Goal: Task Accomplishment & Management: Manage account settings

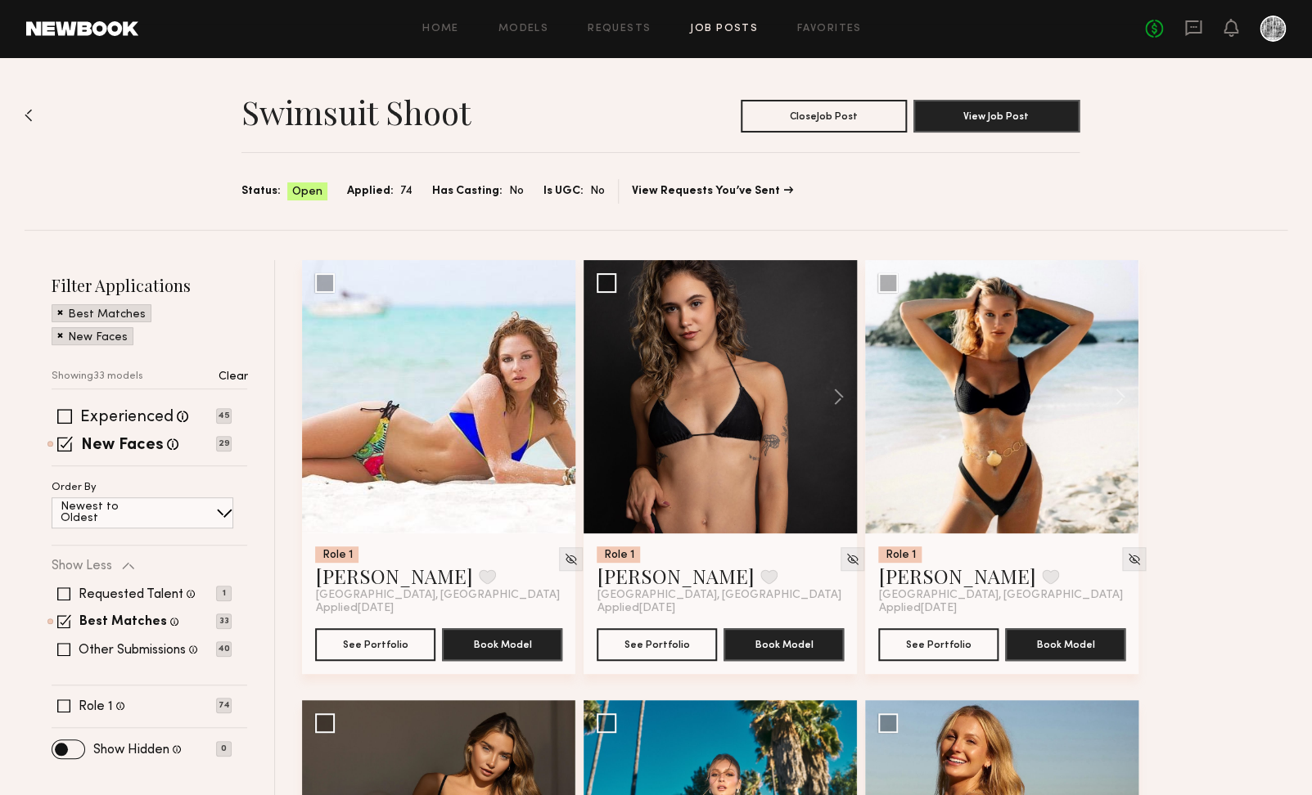
click at [741, 24] on link "Job Posts" at bounding box center [724, 29] width 68 height 11
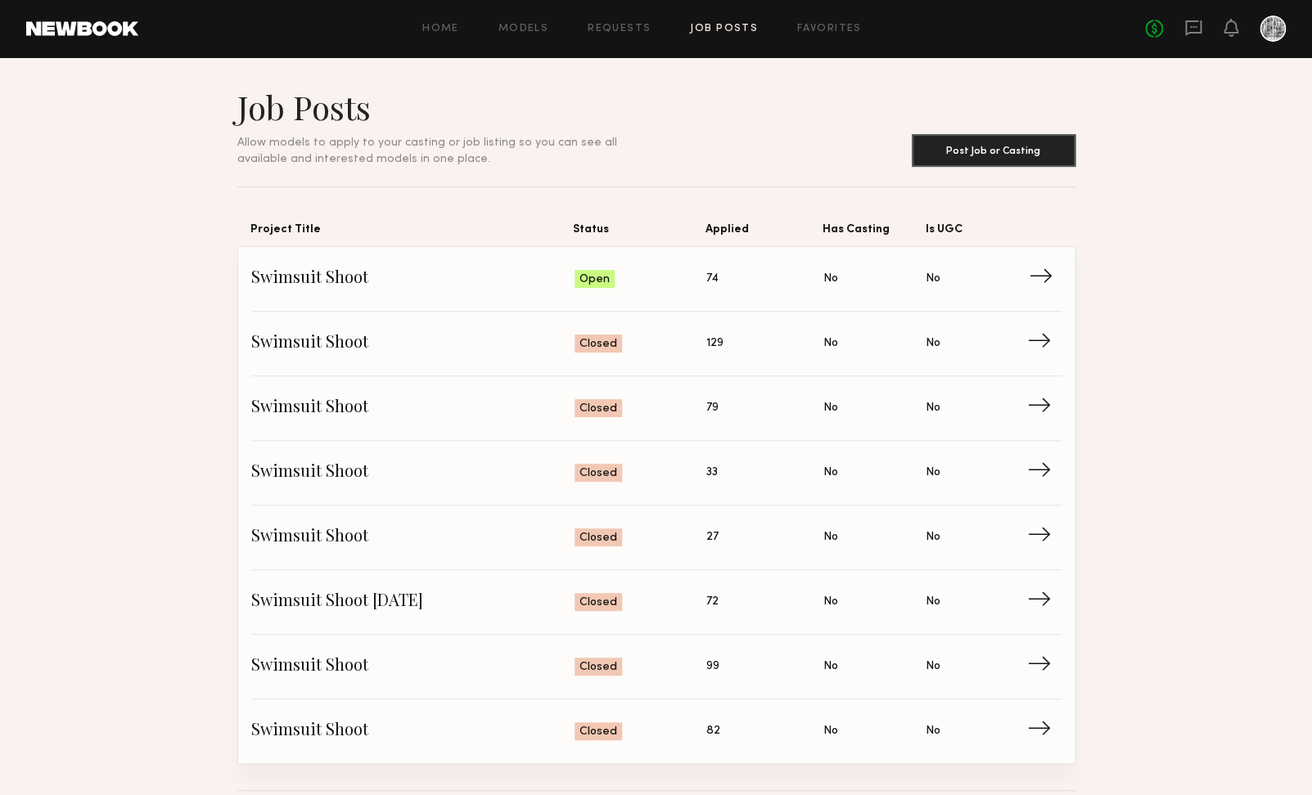
click at [1052, 271] on span "→" at bounding box center [1046, 279] width 34 height 25
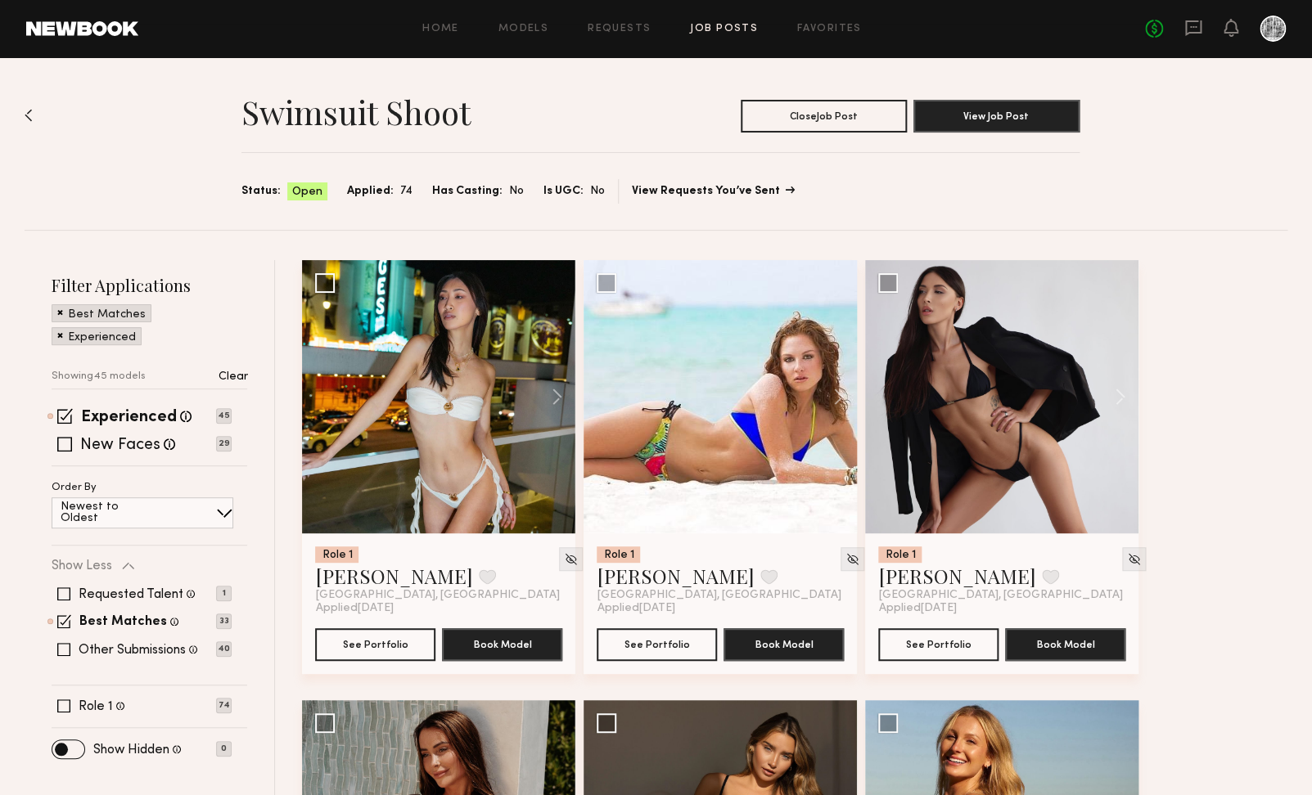
click at [753, 187] on link "View Requests You’ve Sent" at bounding box center [712, 191] width 161 height 11
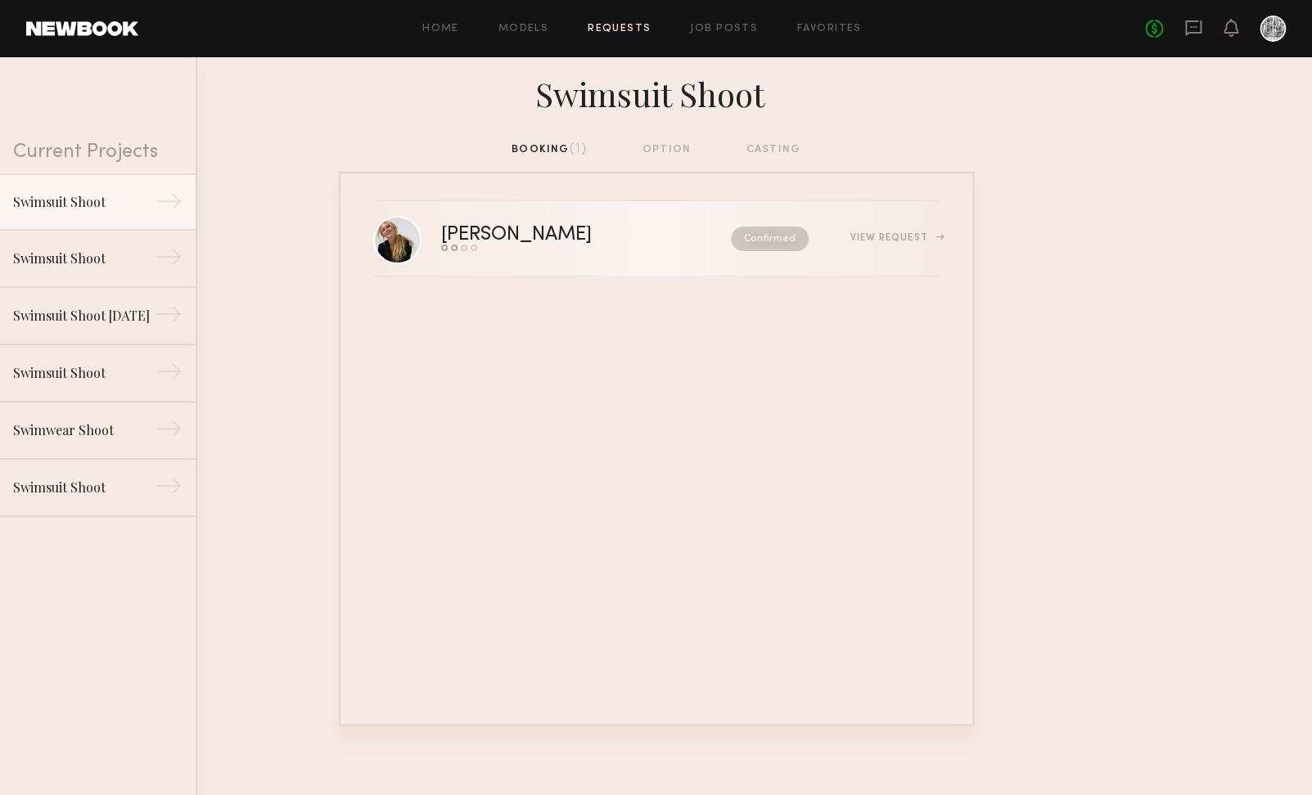
click at [893, 238] on div "View Request" at bounding box center [893, 238] width 89 height 10
click at [407, 235] on link at bounding box center [397, 239] width 48 height 48
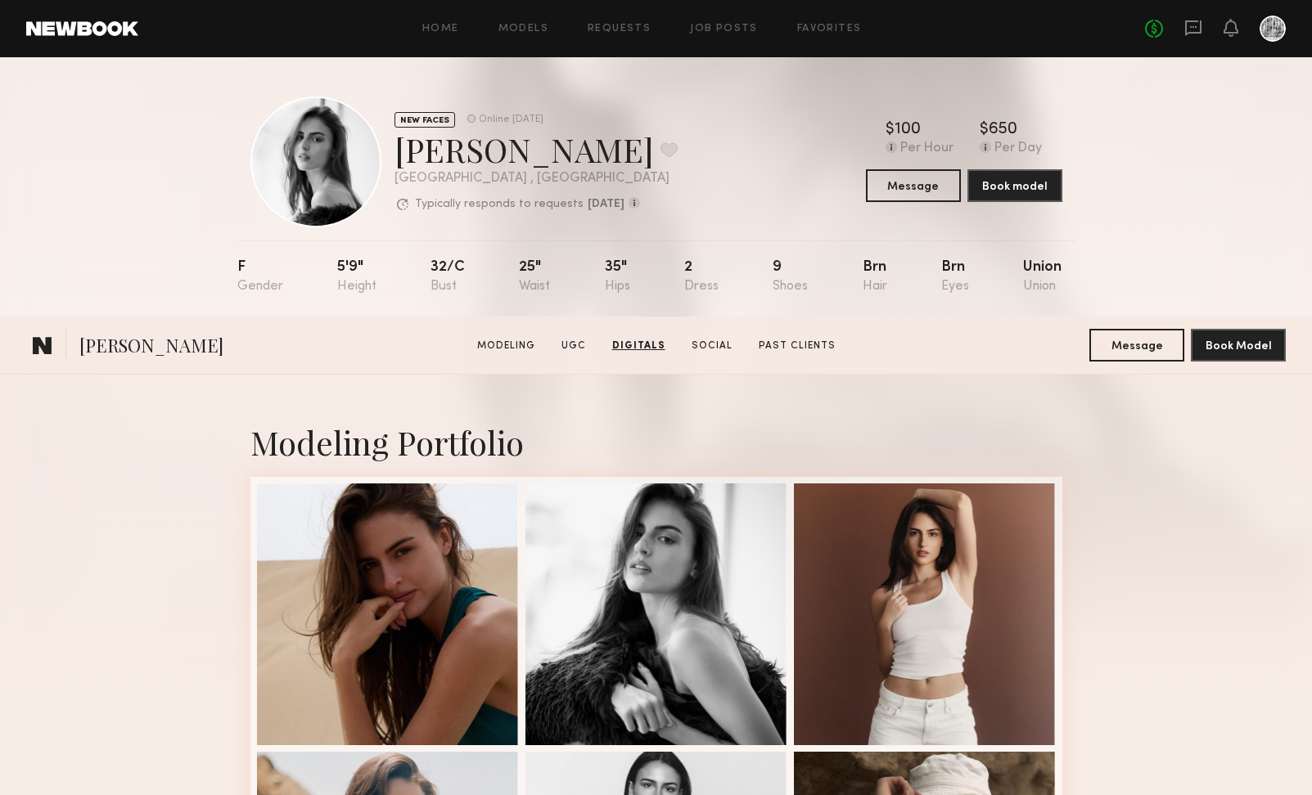
scroll to position [2426, 0]
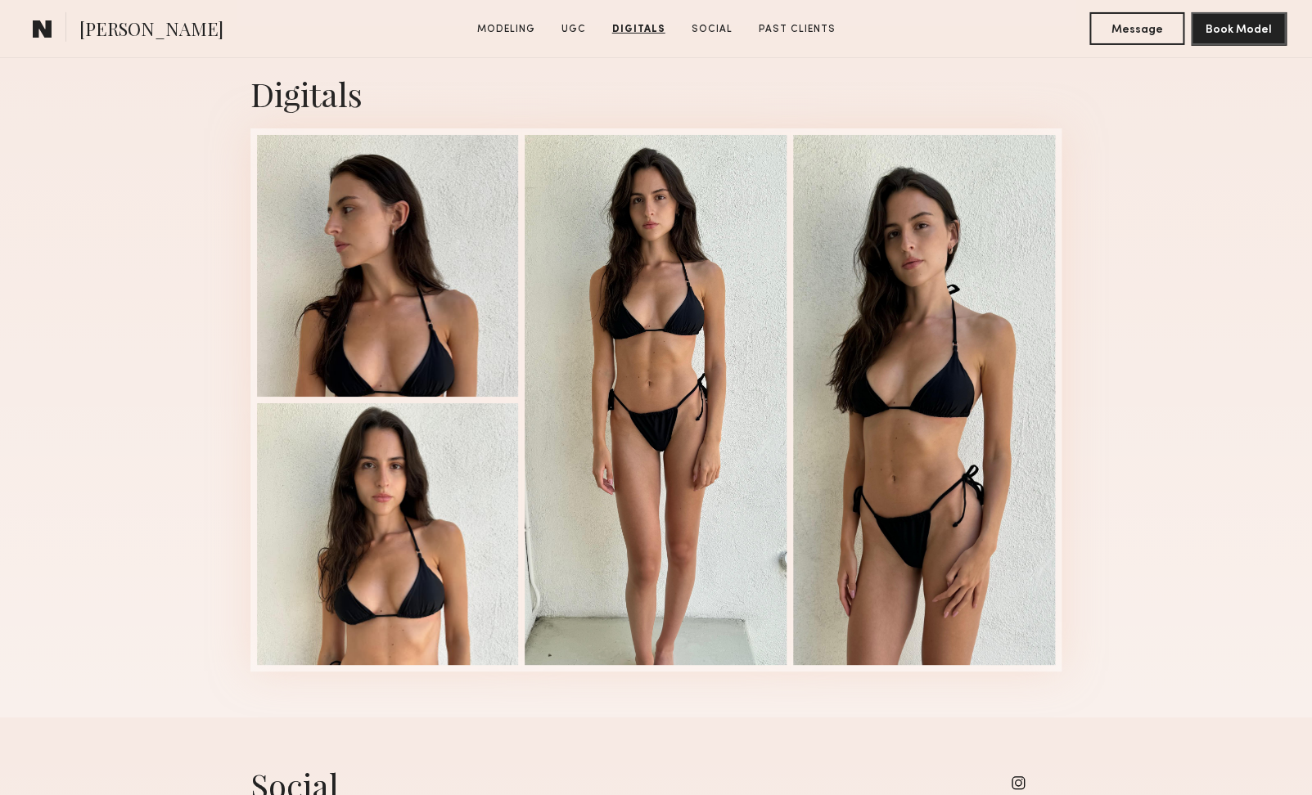
click at [578, 255] on div at bounding box center [656, 400] width 262 height 530
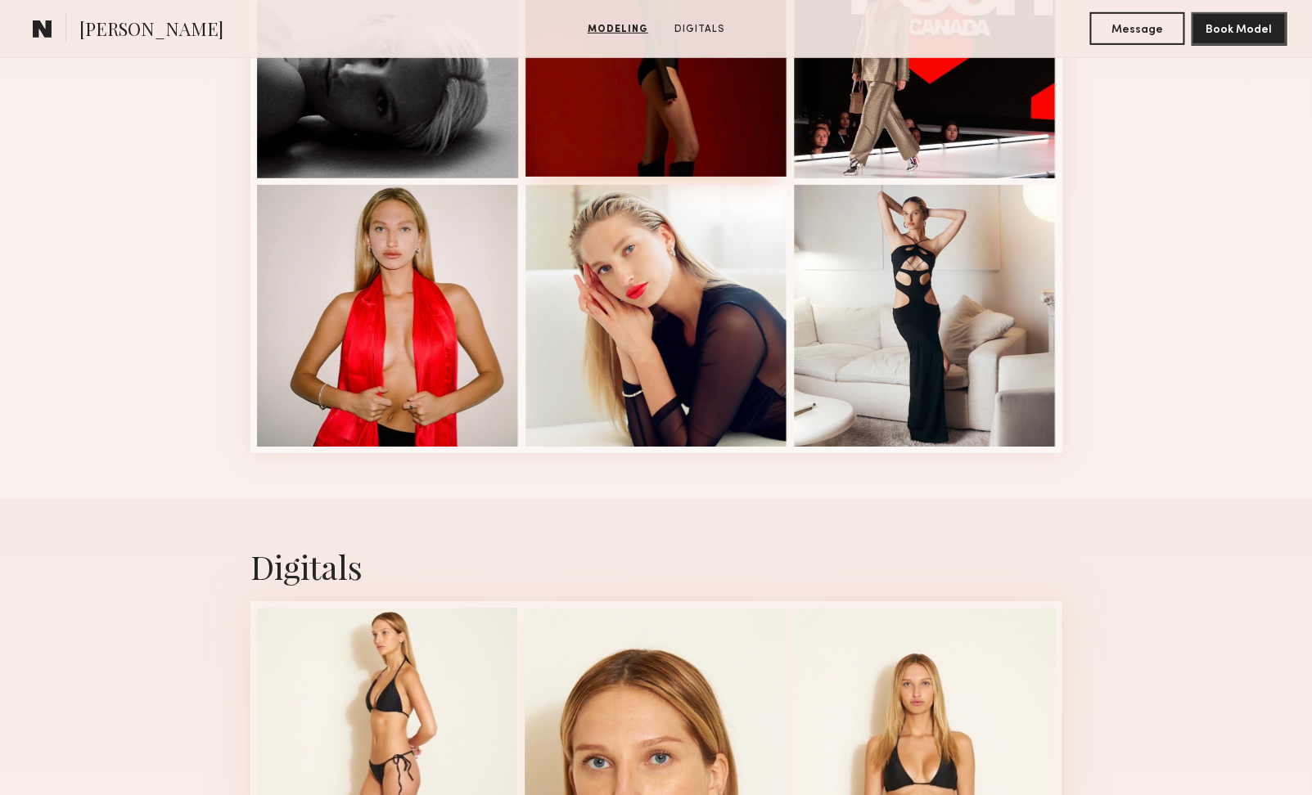
scroll to position [2649, 0]
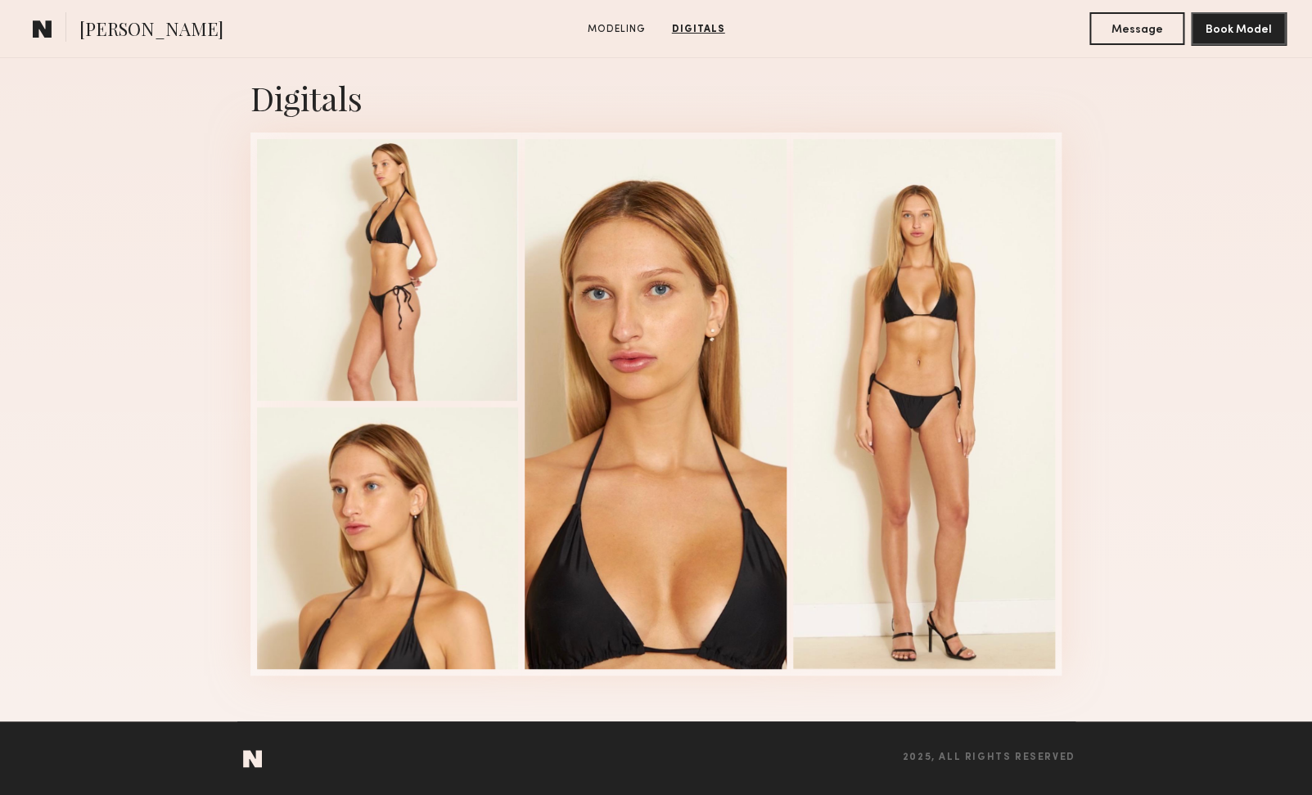
click at [611, 404] on div at bounding box center [656, 404] width 262 height 530
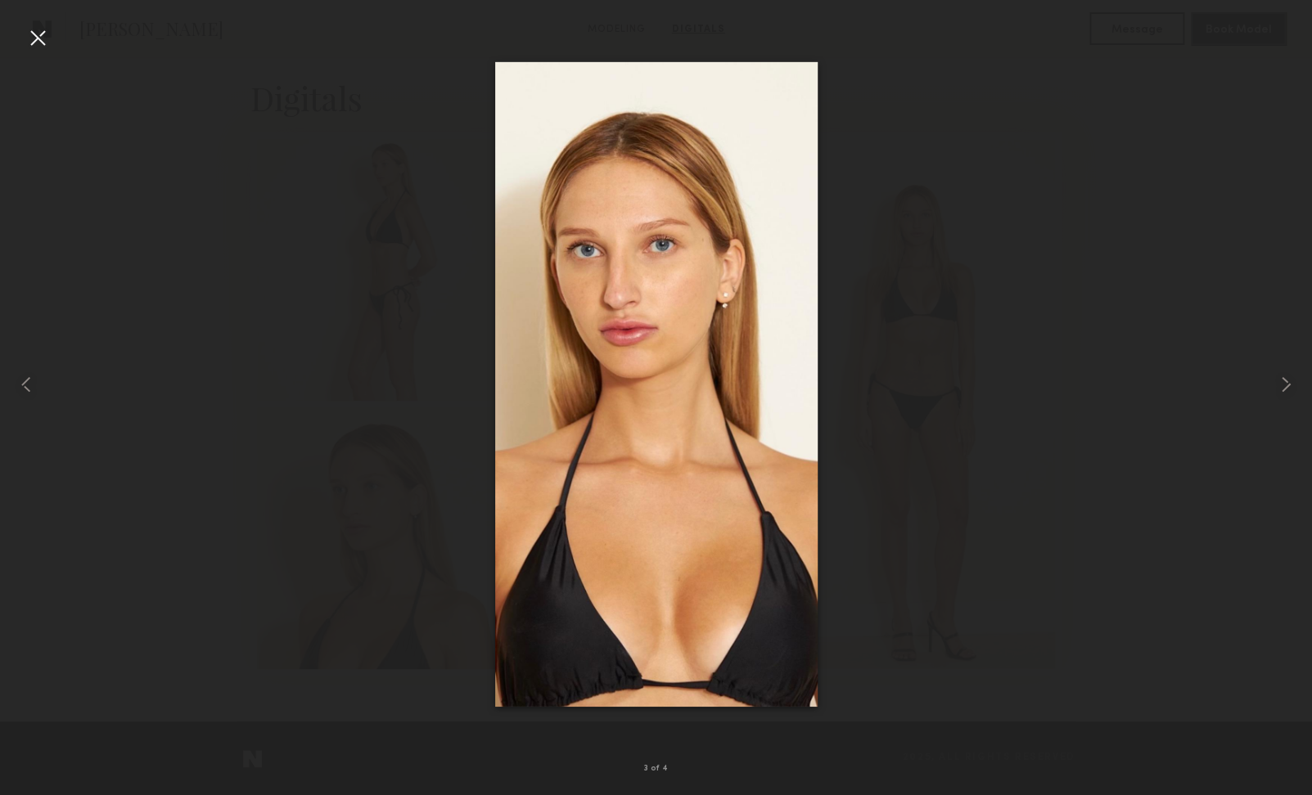
scroll to position [2648, 0]
click at [1283, 387] on common-icon at bounding box center [1285, 384] width 26 height 26
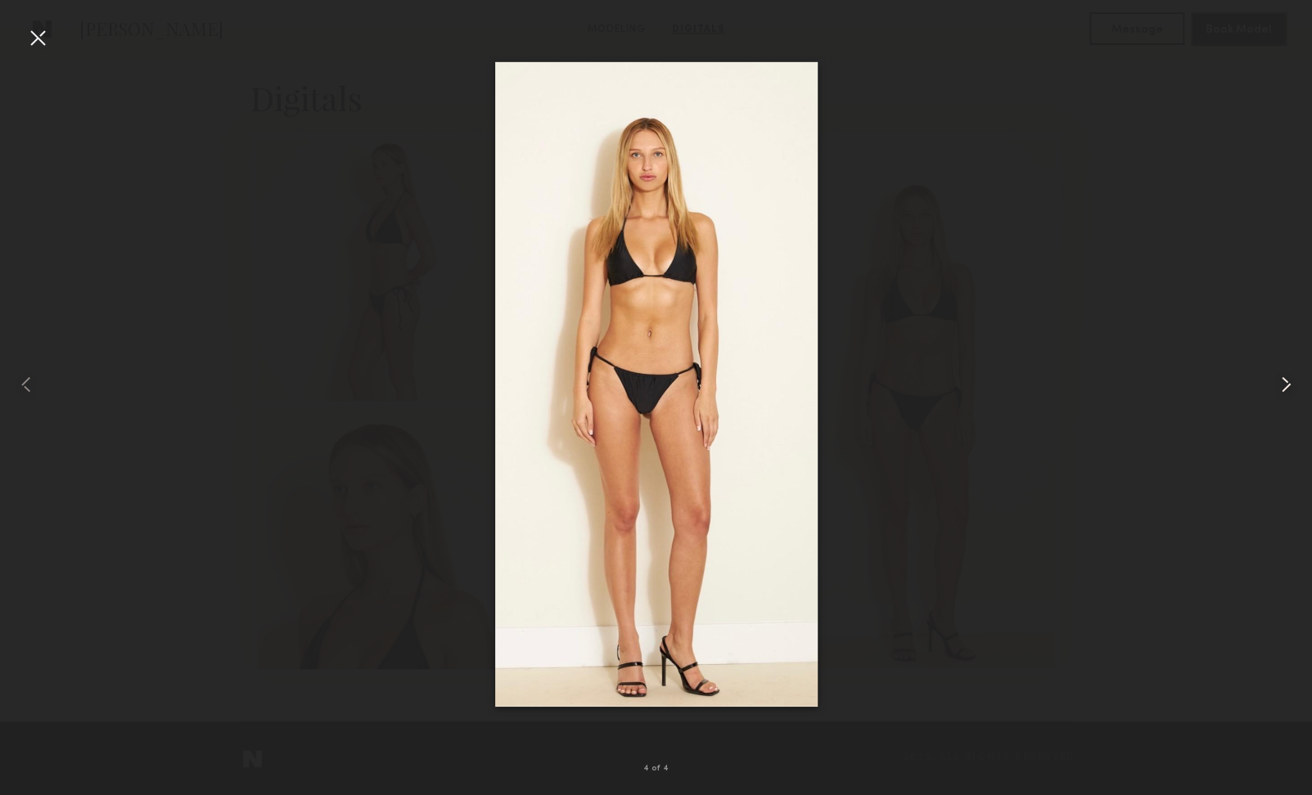
click at [1283, 387] on common-icon at bounding box center [1285, 384] width 26 height 26
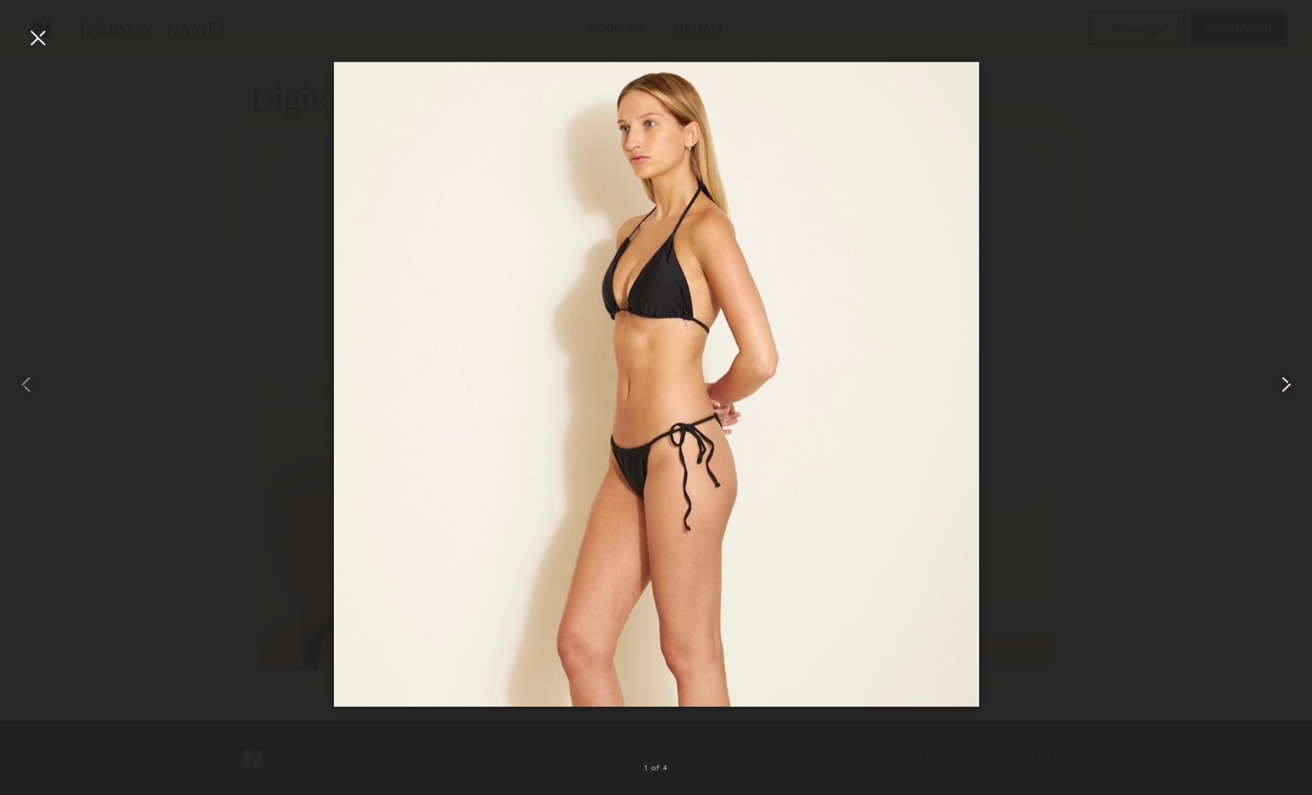
click at [1283, 387] on common-icon at bounding box center [1285, 384] width 26 height 26
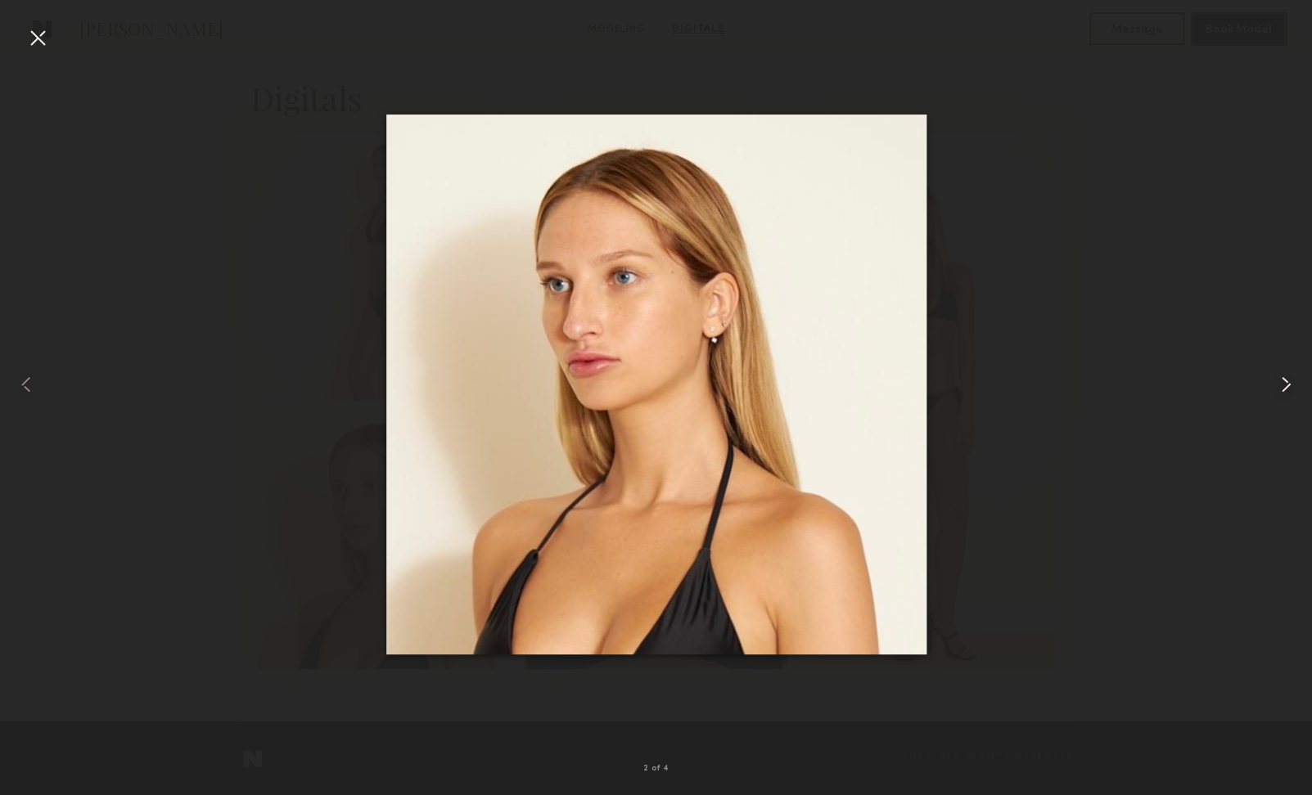
click at [1283, 387] on common-icon at bounding box center [1285, 384] width 26 height 26
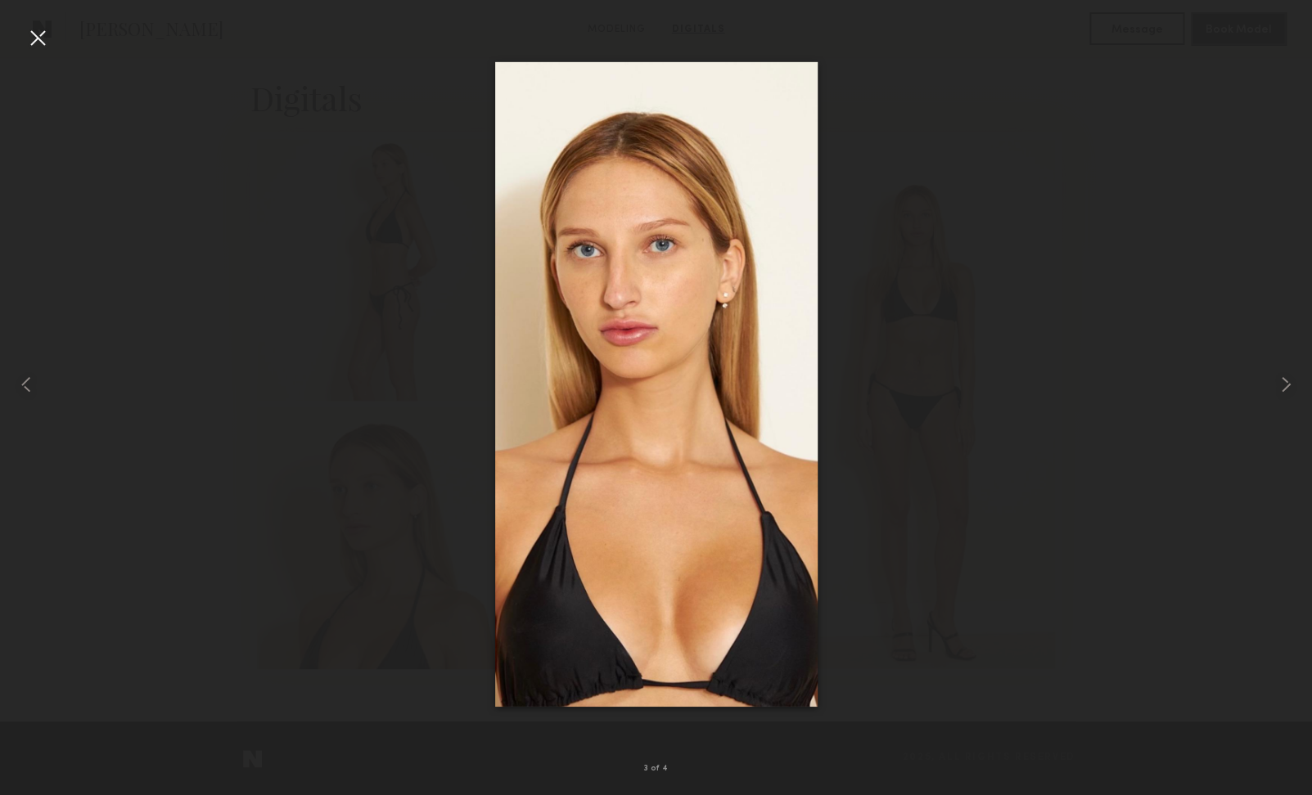
click at [45, 35] on div at bounding box center [38, 38] width 26 height 26
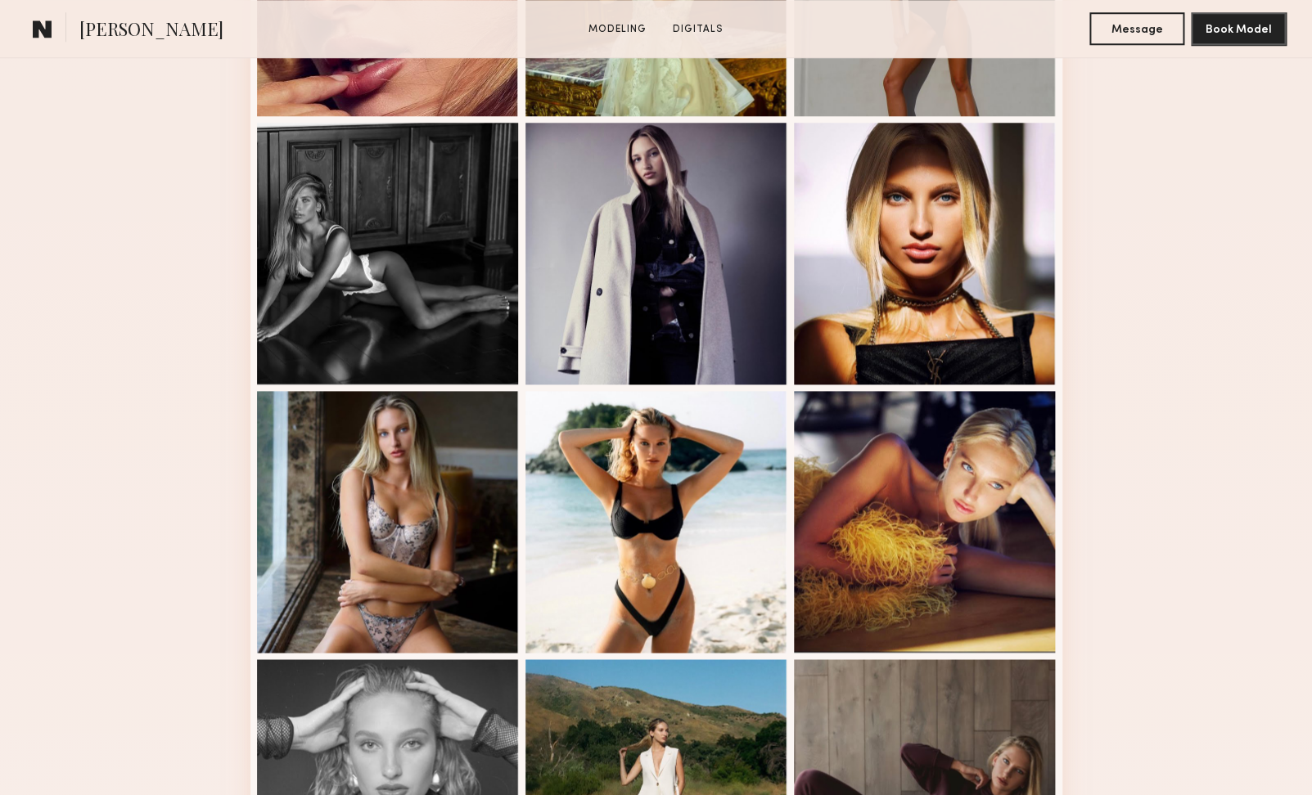
scroll to position [913, 0]
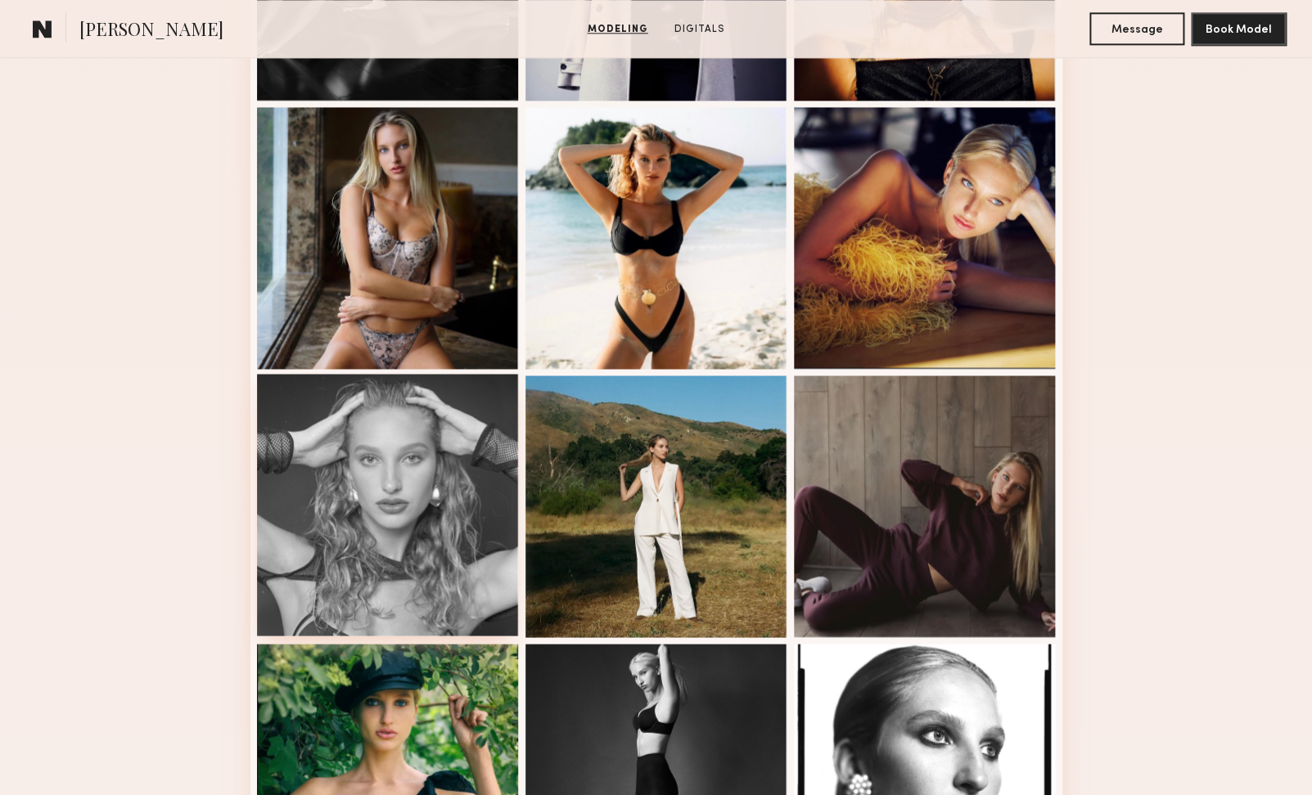
click at [337, 444] on div at bounding box center [388, 505] width 262 height 262
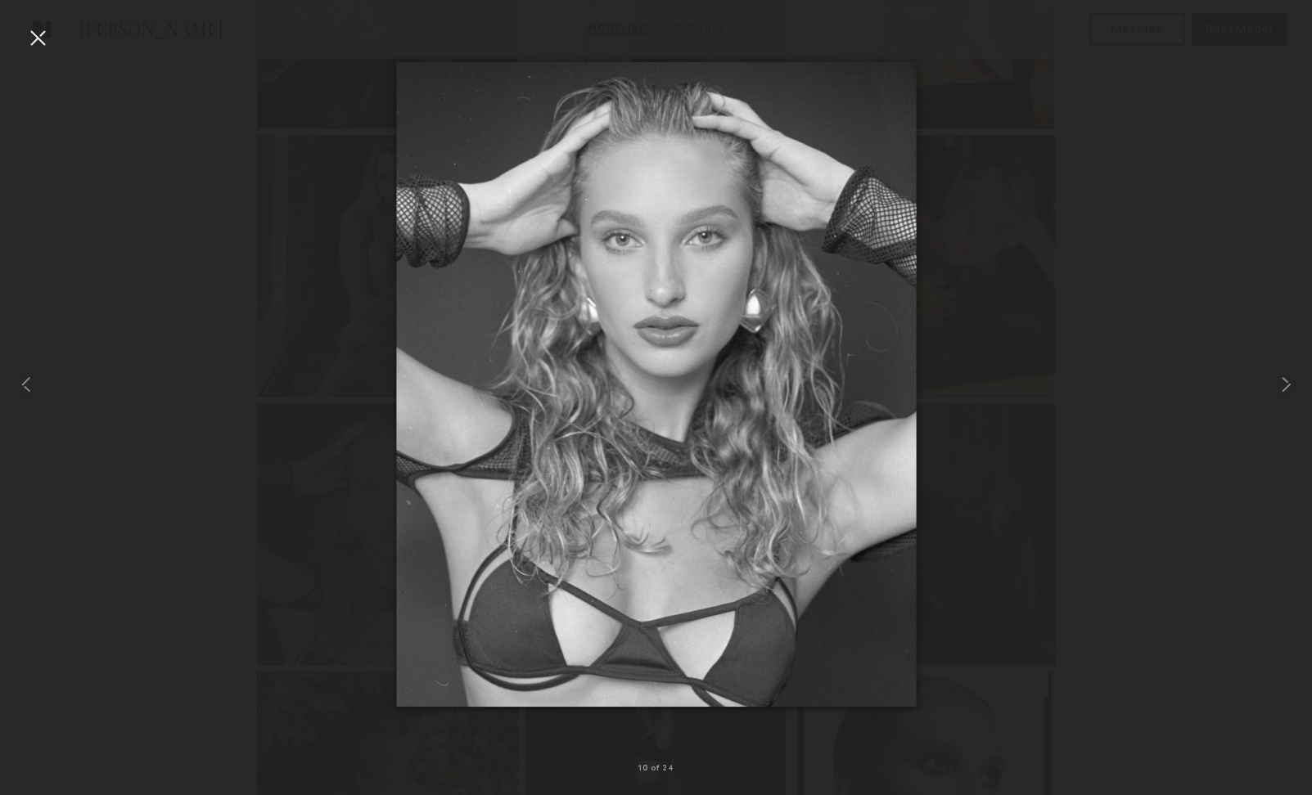
scroll to position [885, 0]
click at [40, 43] on div at bounding box center [38, 38] width 26 height 26
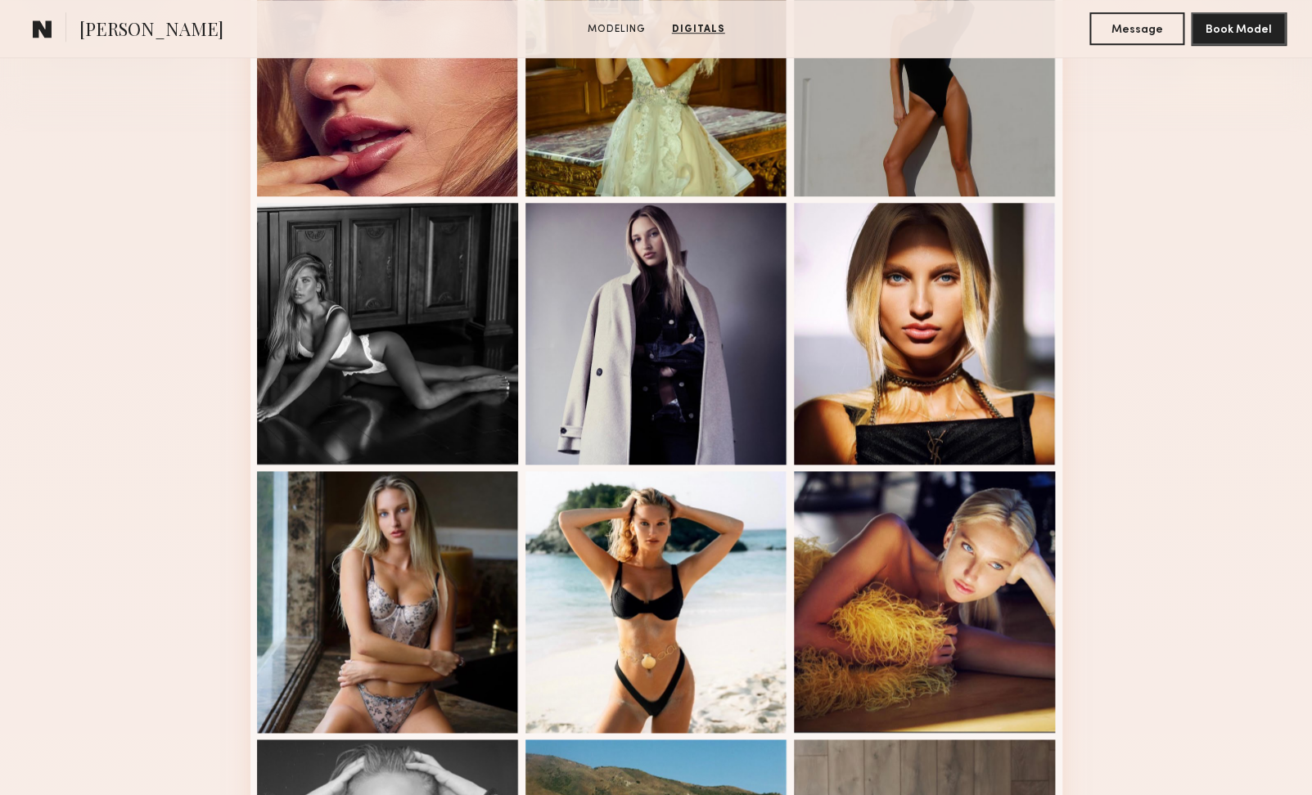
scroll to position [0, 0]
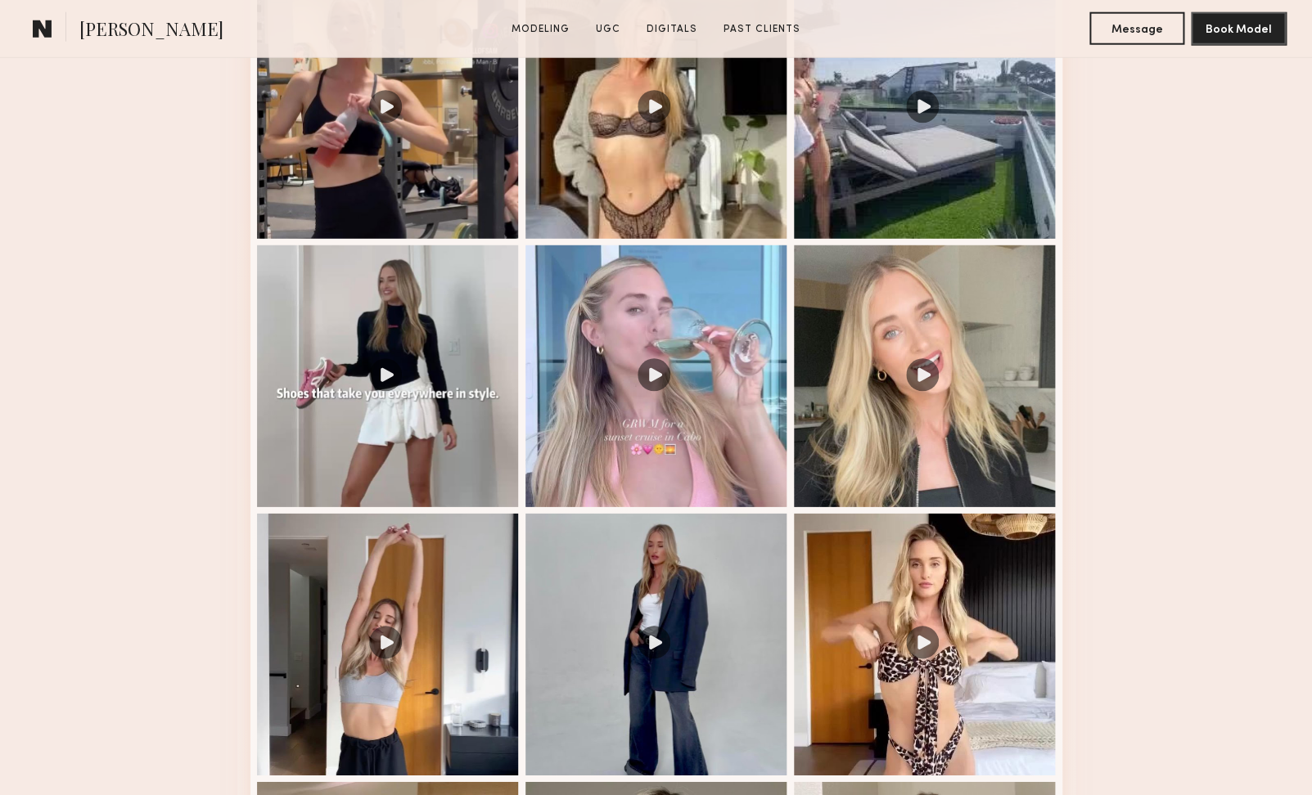
scroll to position [1851, 0]
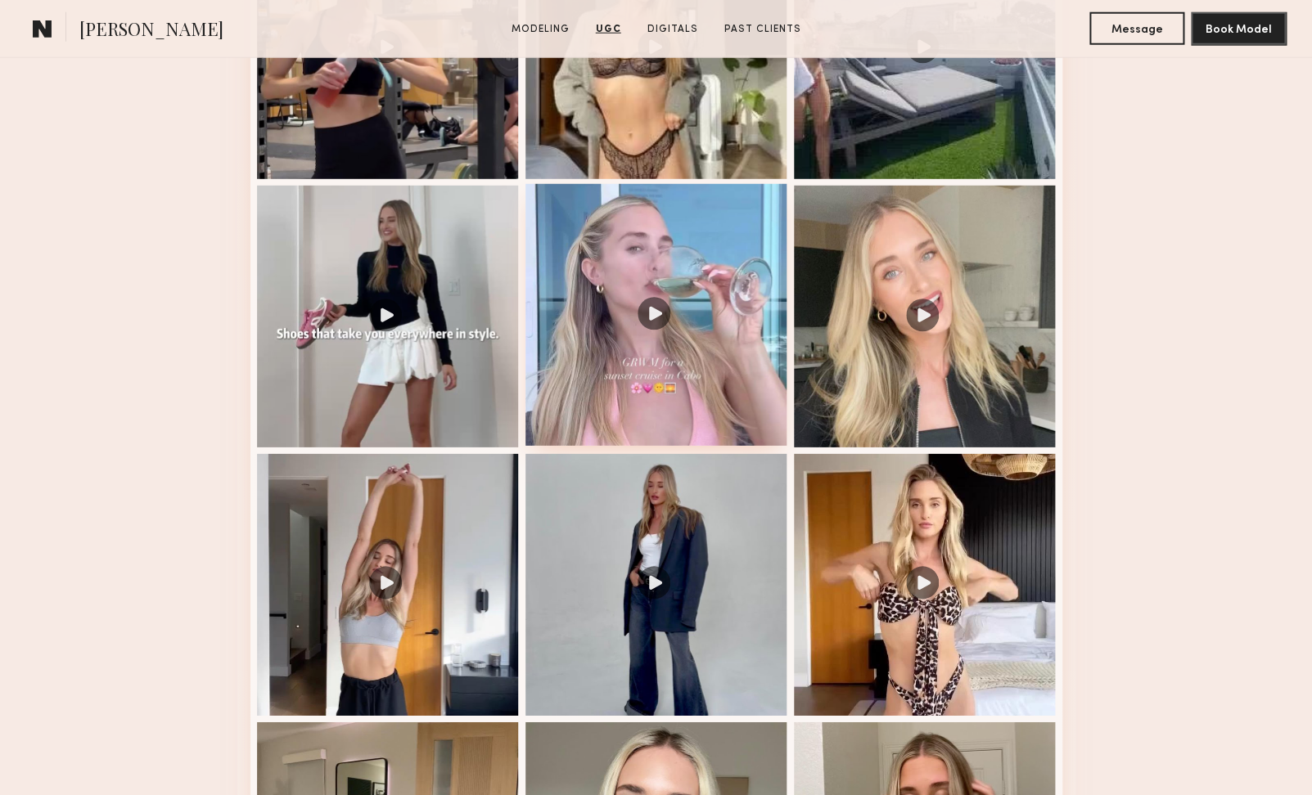
click at [615, 281] on div at bounding box center [656, 315] width 262 height 262
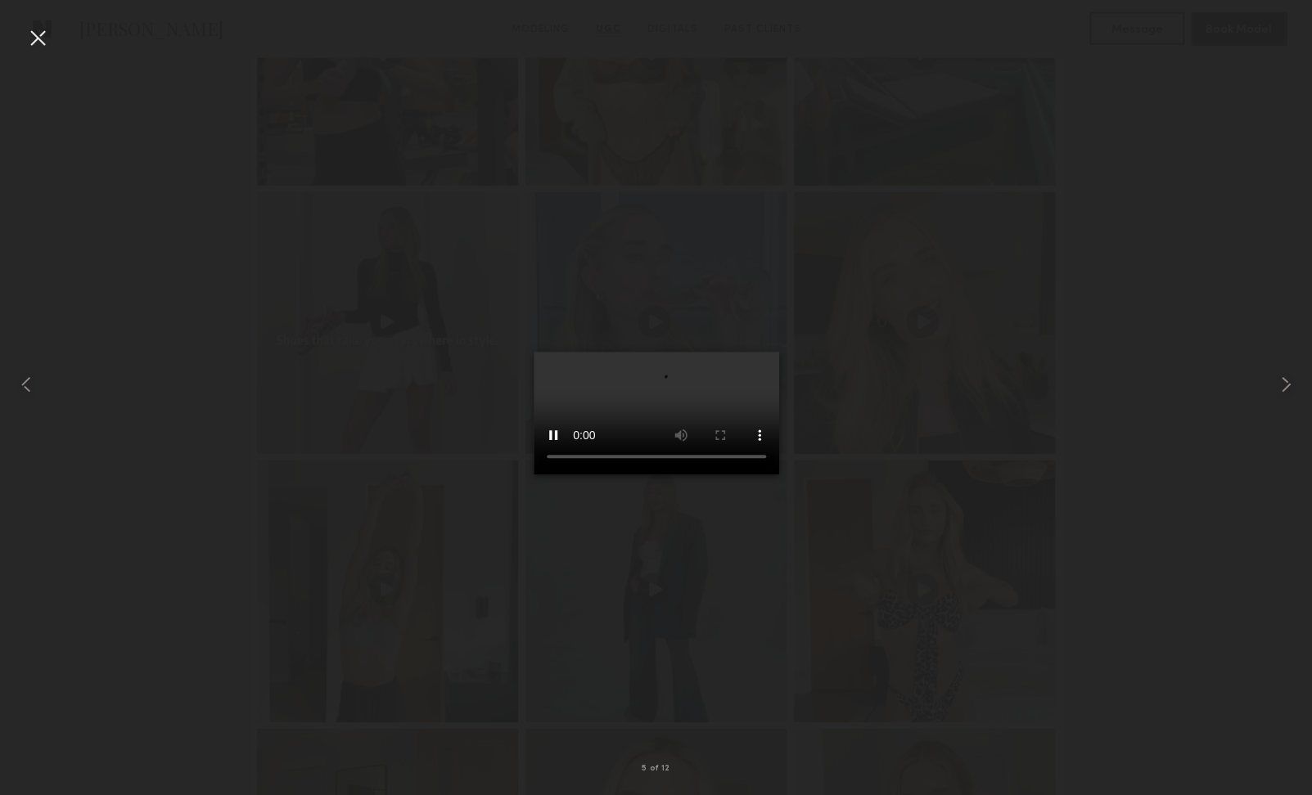
scroll to position [1857, 0]
click at [25, 28] on div at bounding box center [38, 38] width 26 height 26
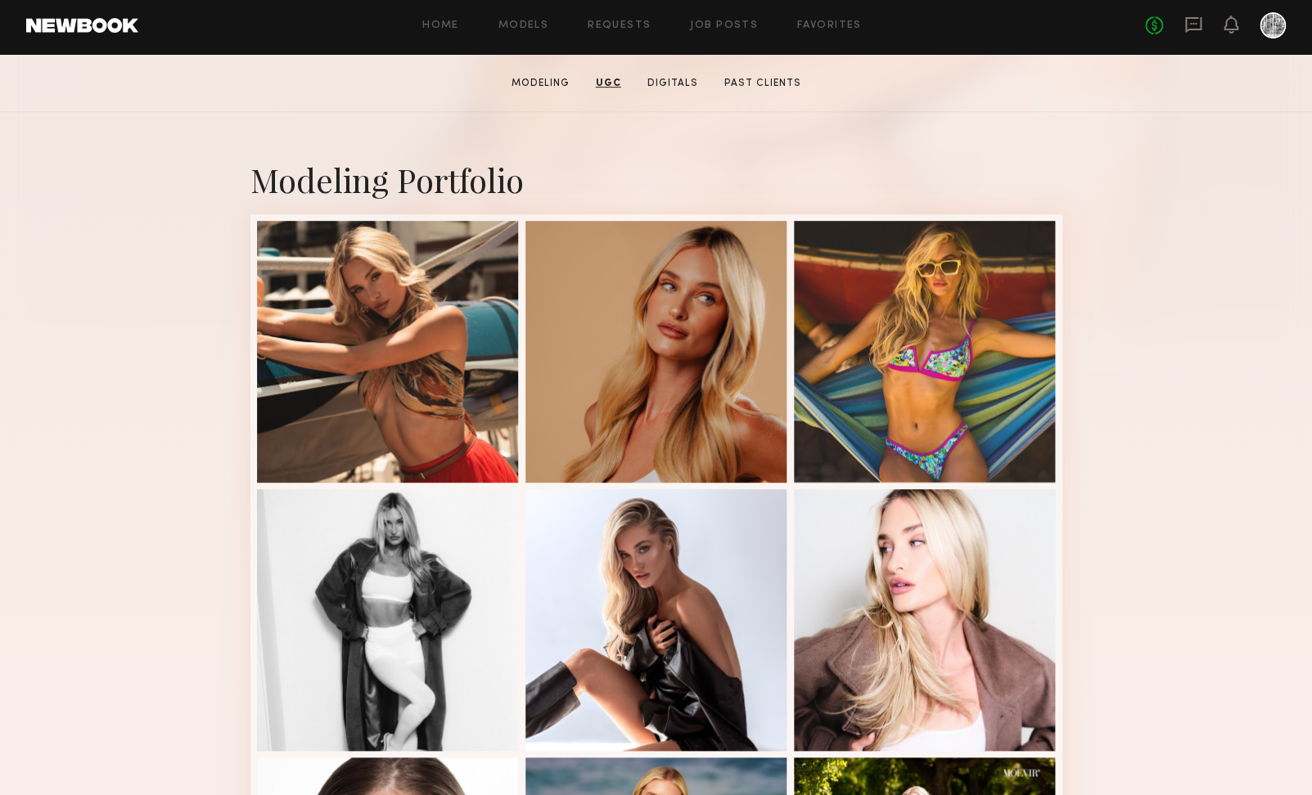
scroll to position [0, 0]
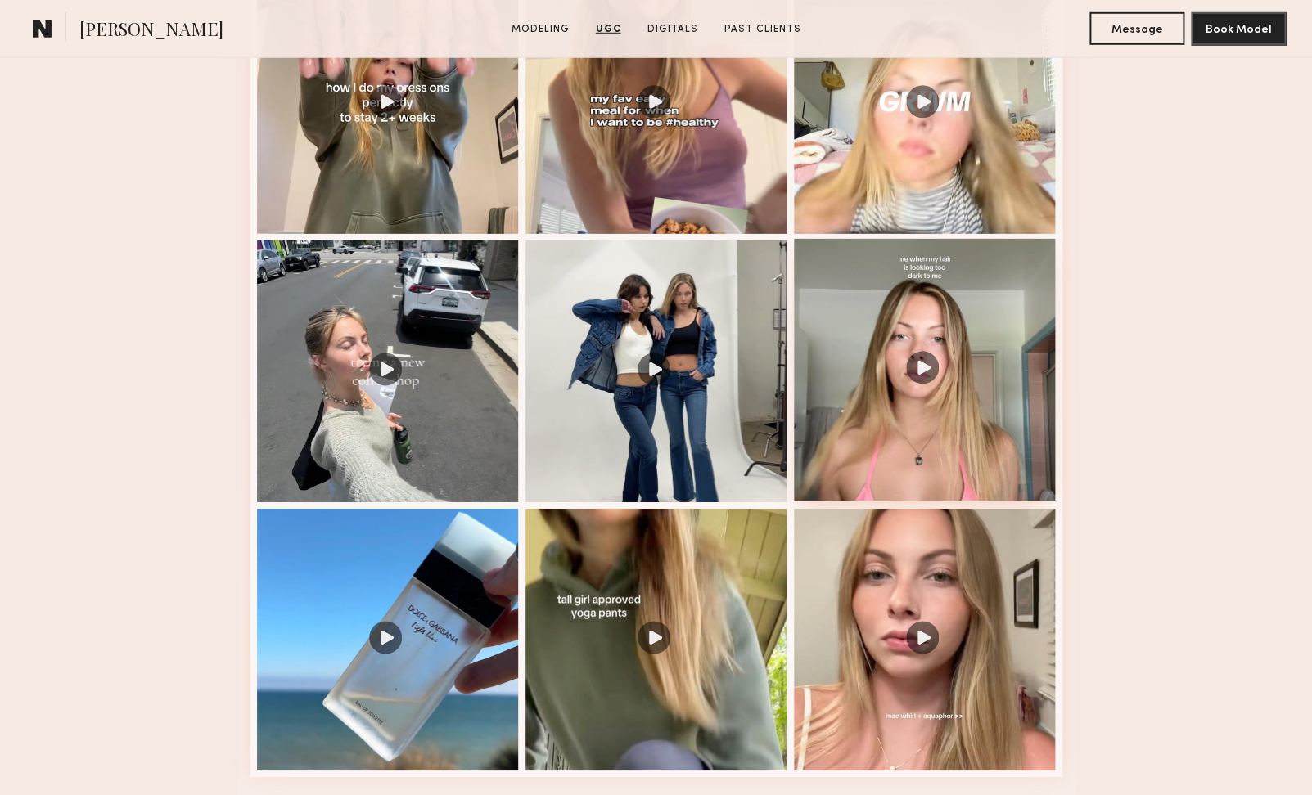
scroll to position [2138, 0]
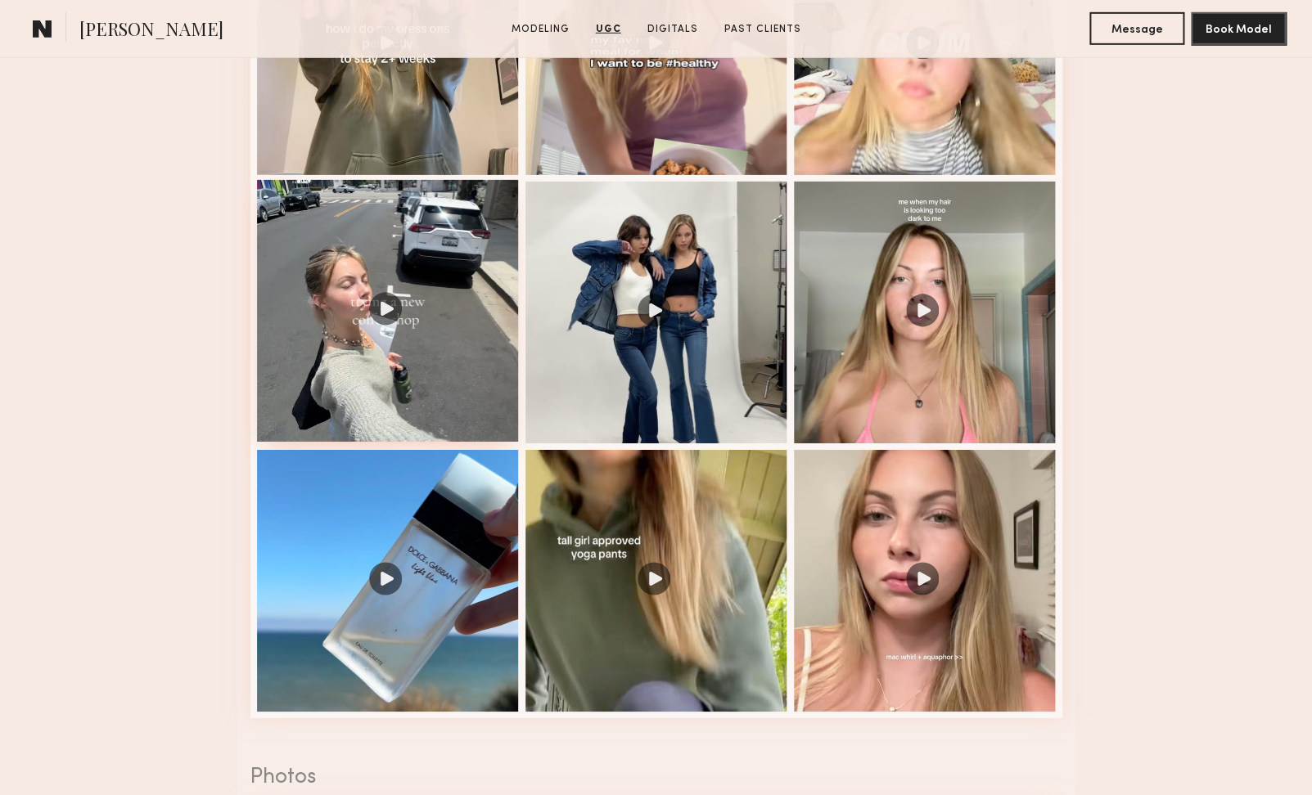
click at [415, 302] on div at bounding box center [388, 311] width 262 height 262
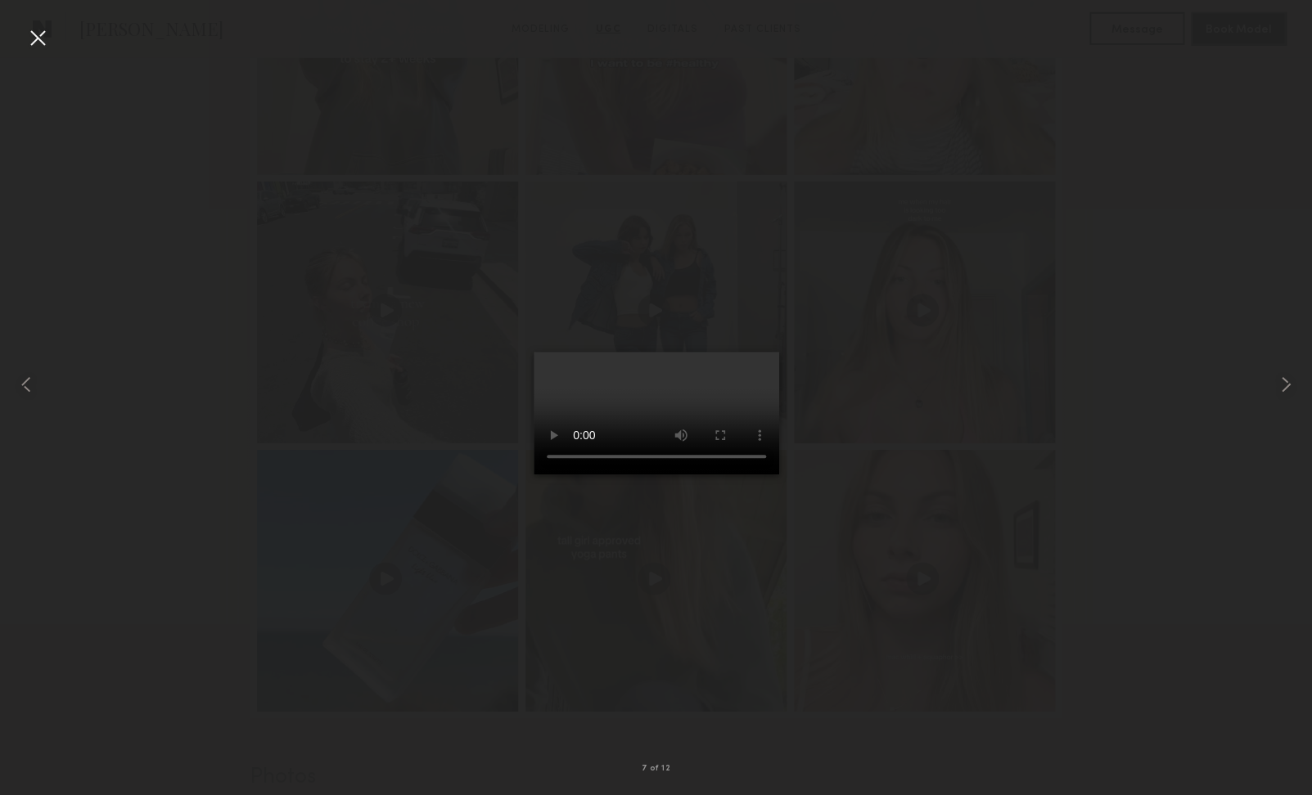
click at [35, 30] on div at bounding box center [38, 38] width 26 height 26
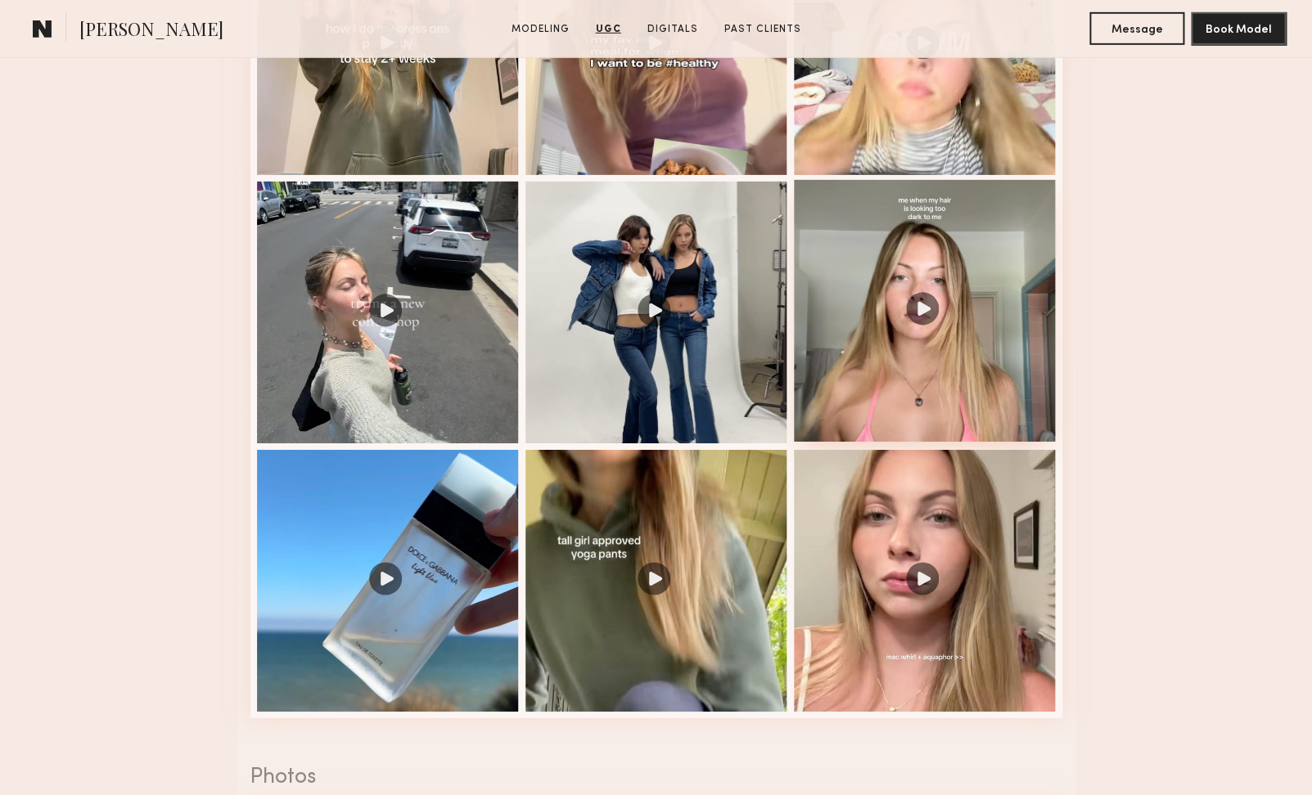
click at [960, 350] on div at bounding box center [925, 311] width 262 height 262
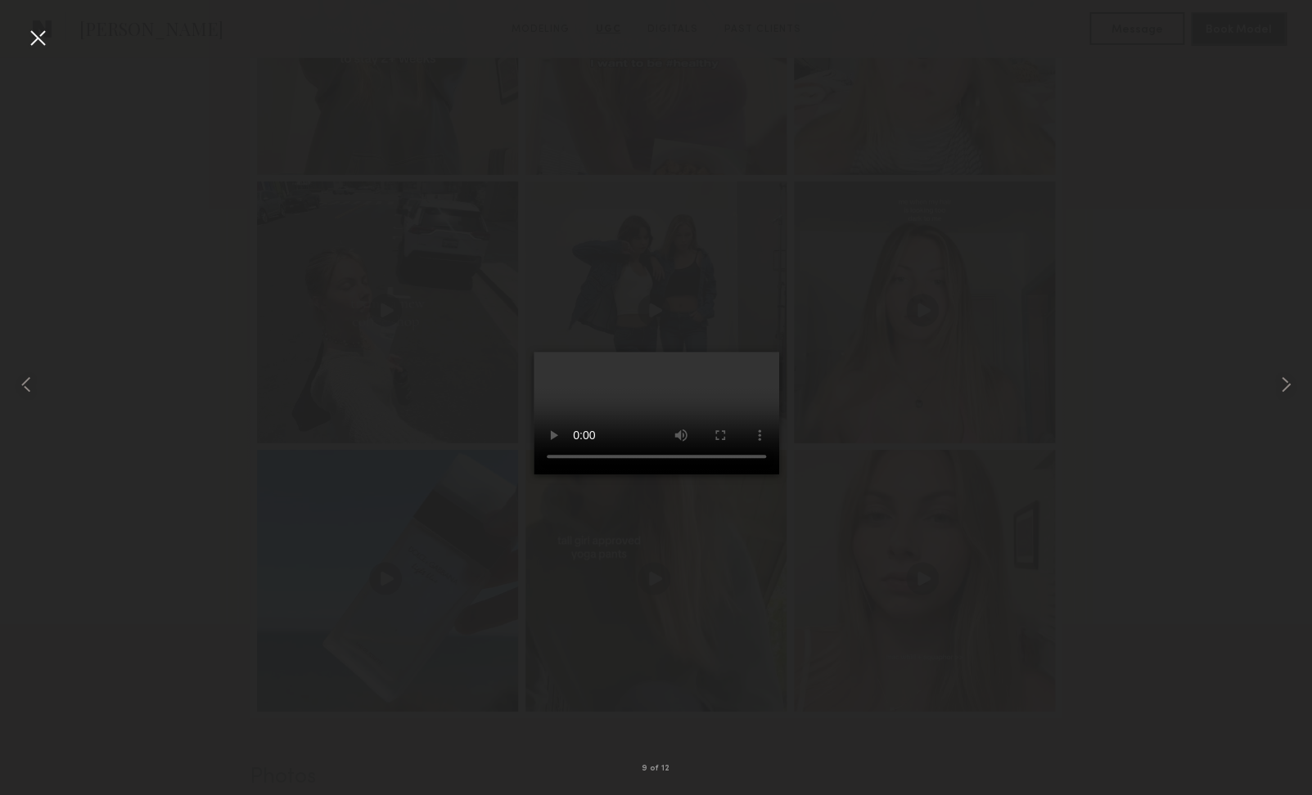
click at [56, 35] on div at bounding box center [656, 384] width 1312 height 717
click at [34, 38] on div at bounding box center [38, 38] width 26 height 26
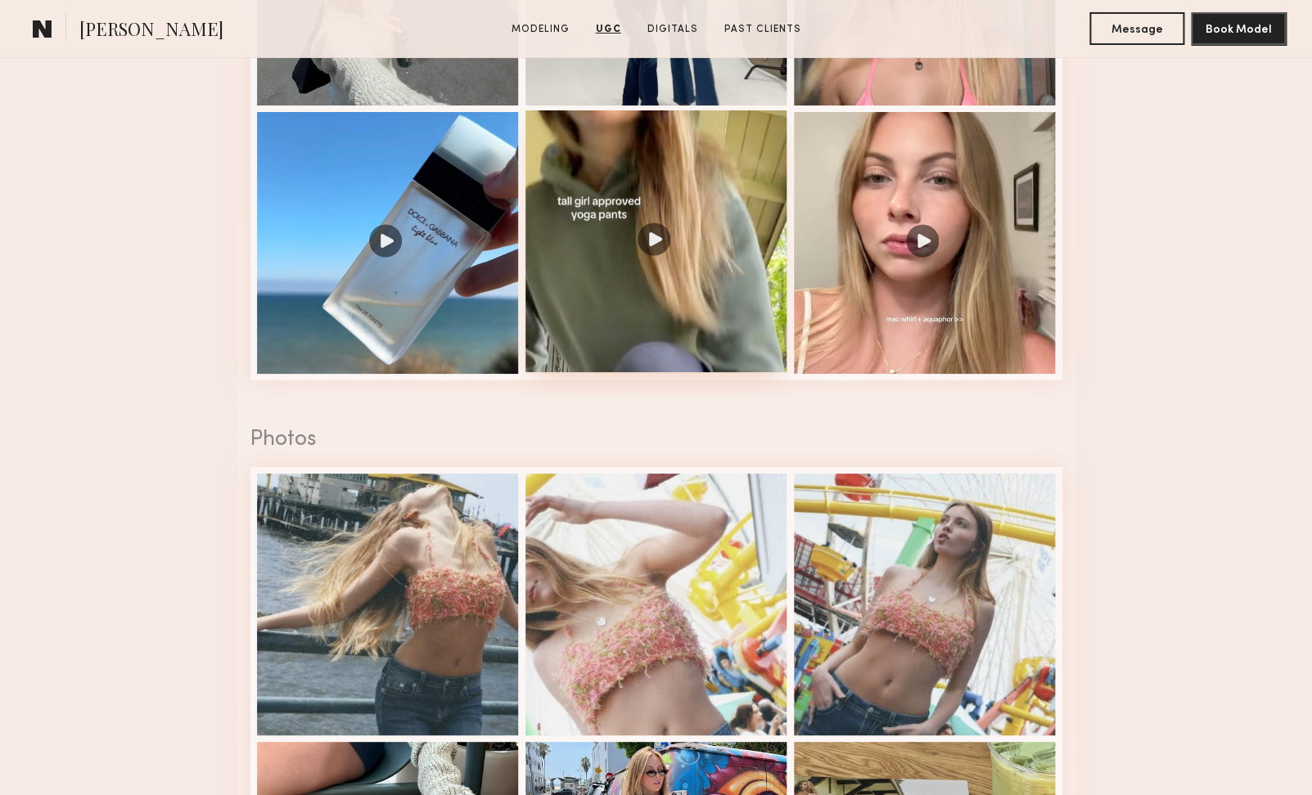
scroll to position [2470, 0]
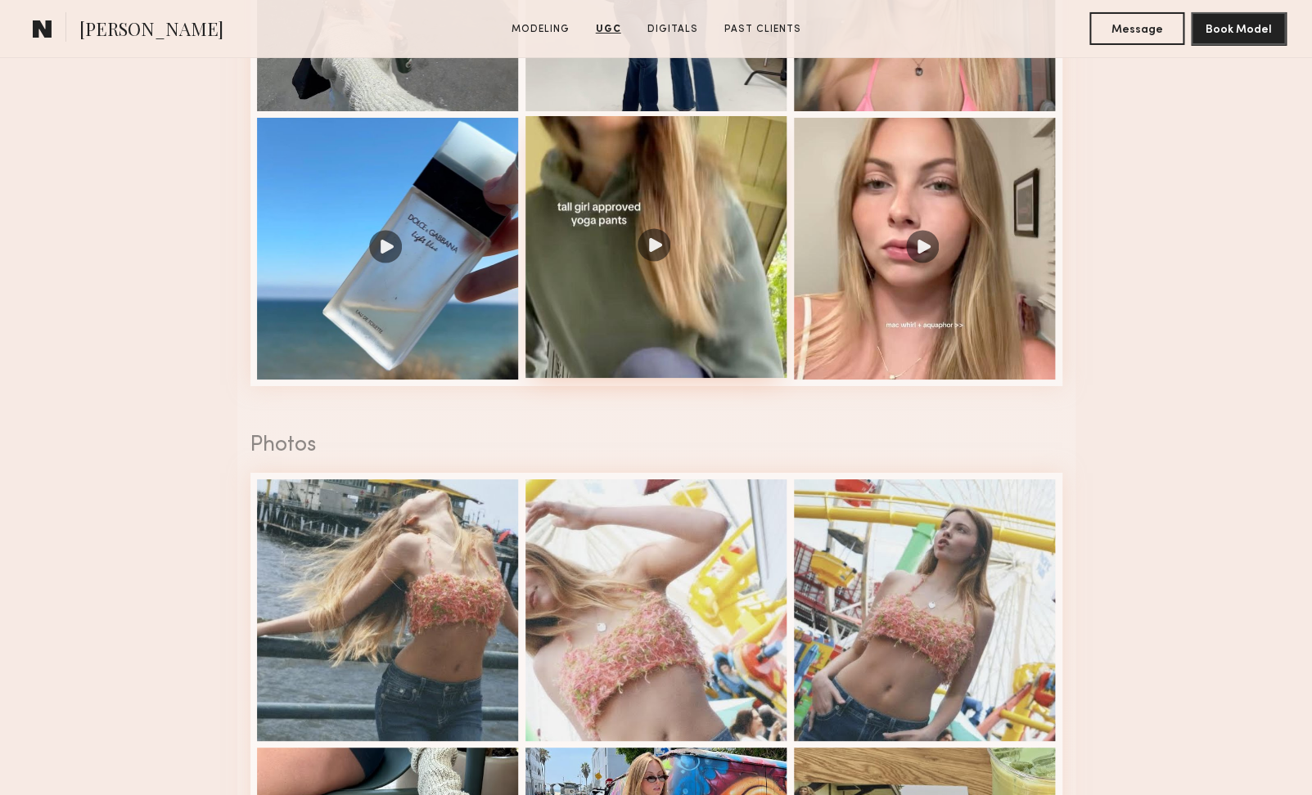
click at [661, 196] on div at bounding box center [656, 247] width 262 height 262
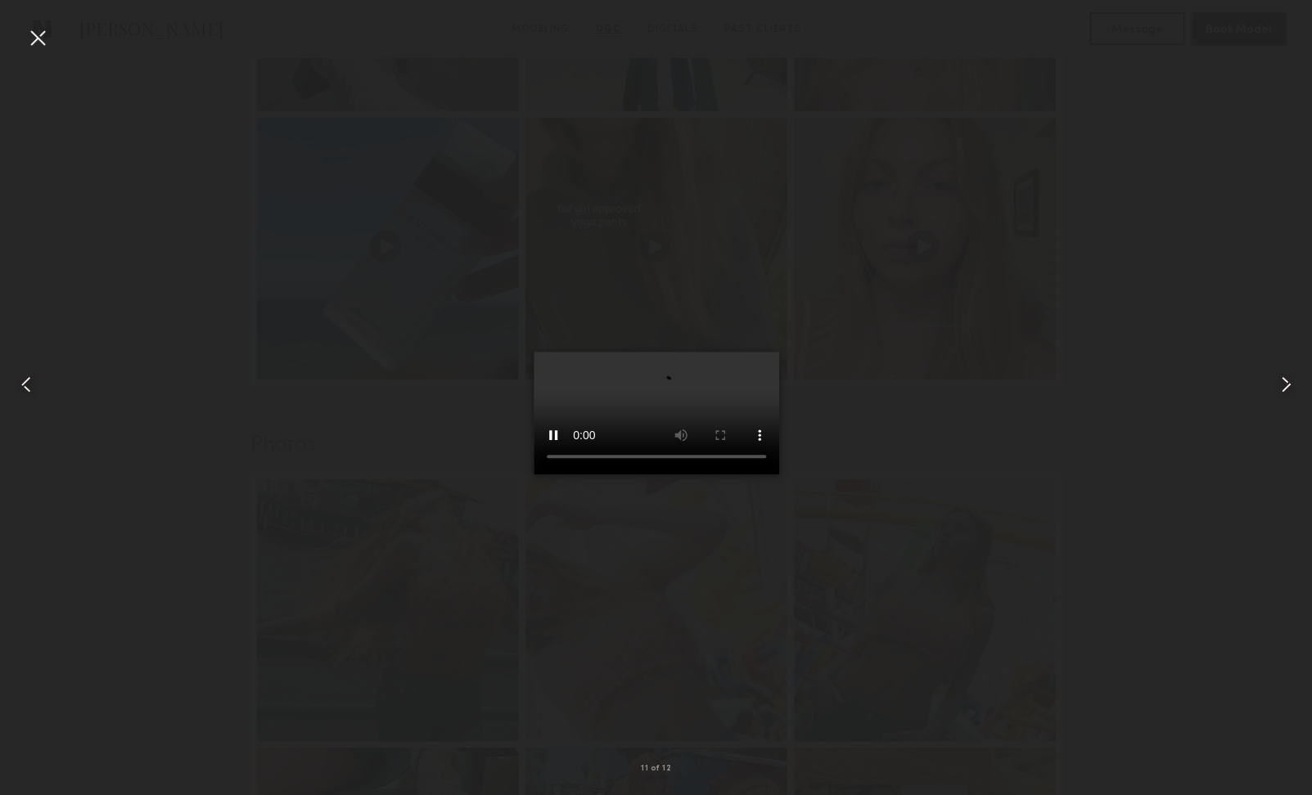
scroll to position [2469, 0]
click at [41, 28] on div at bounding box center [38, 38] width 26 height 26
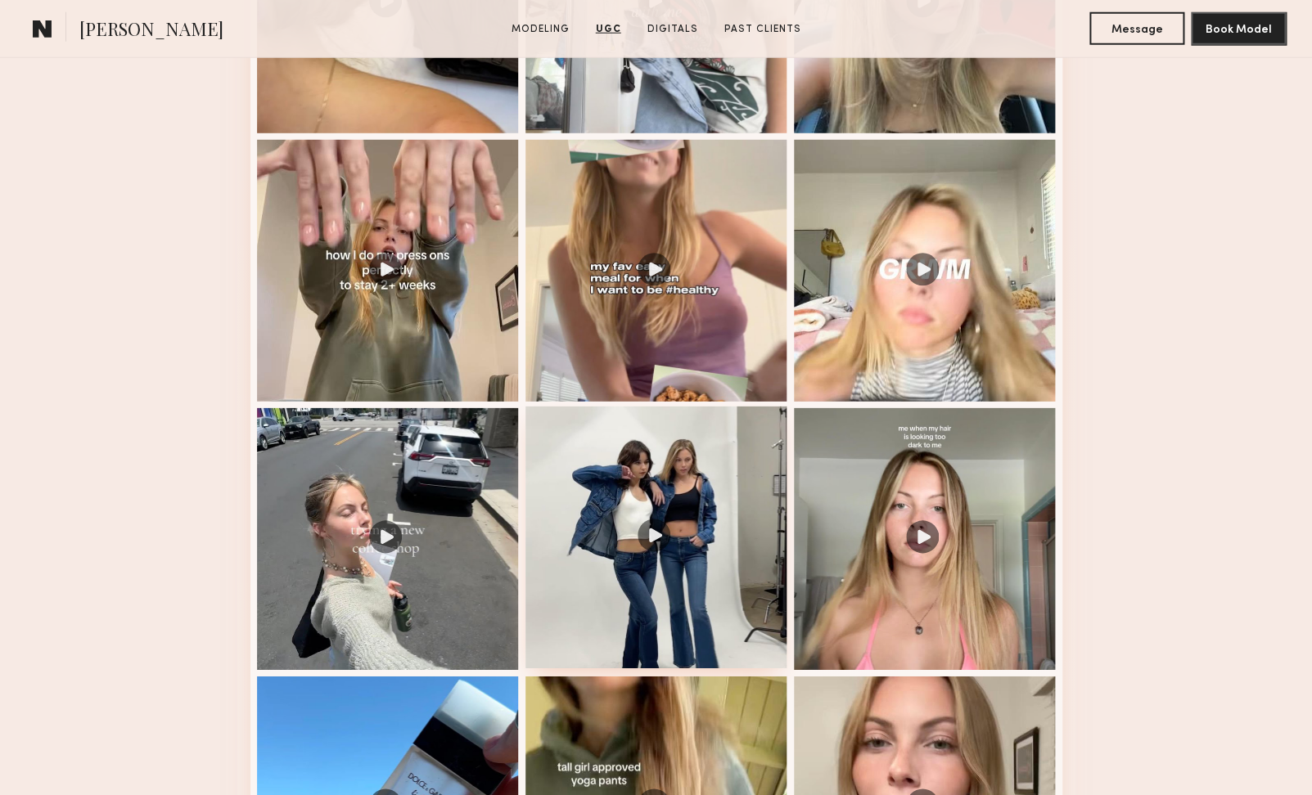
scroll to position [1738, 0]
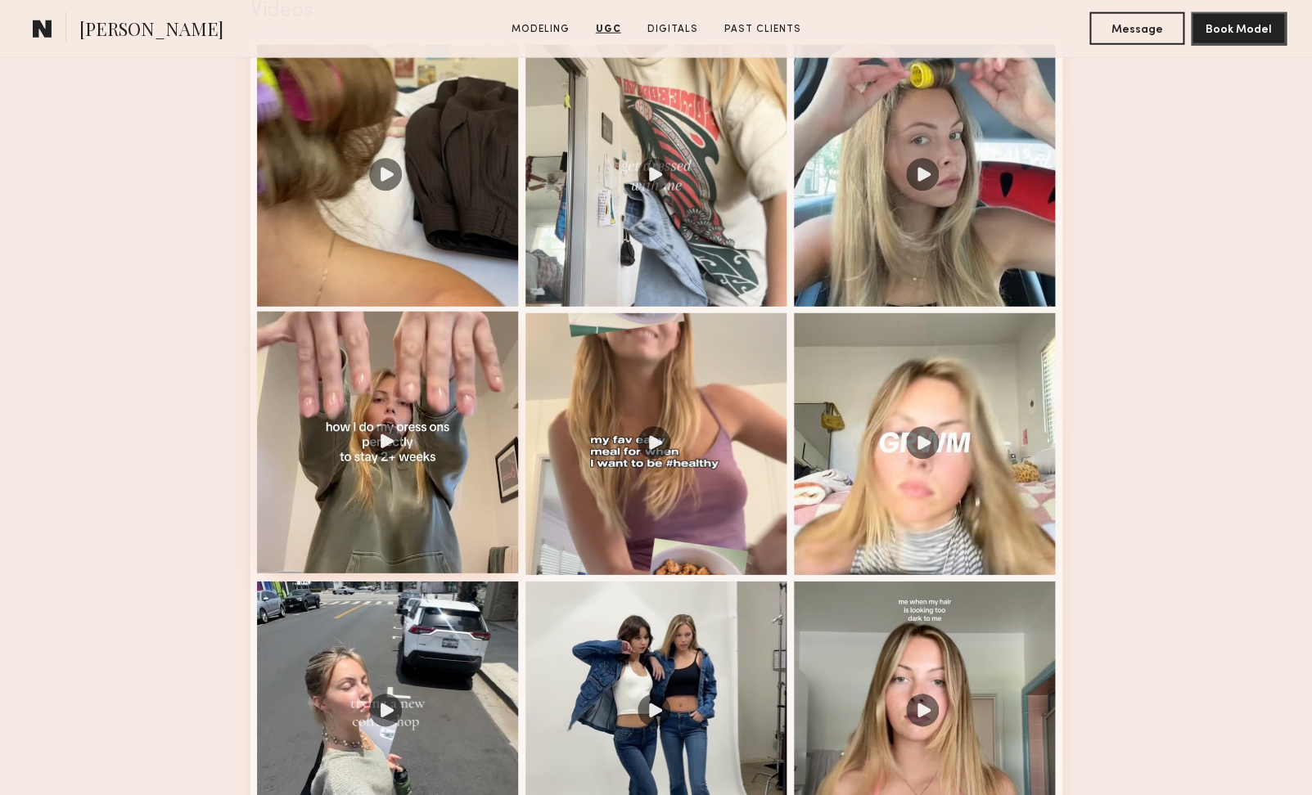
click at [399, 409] on div at bounding box center [388, 443] width 262 height 262
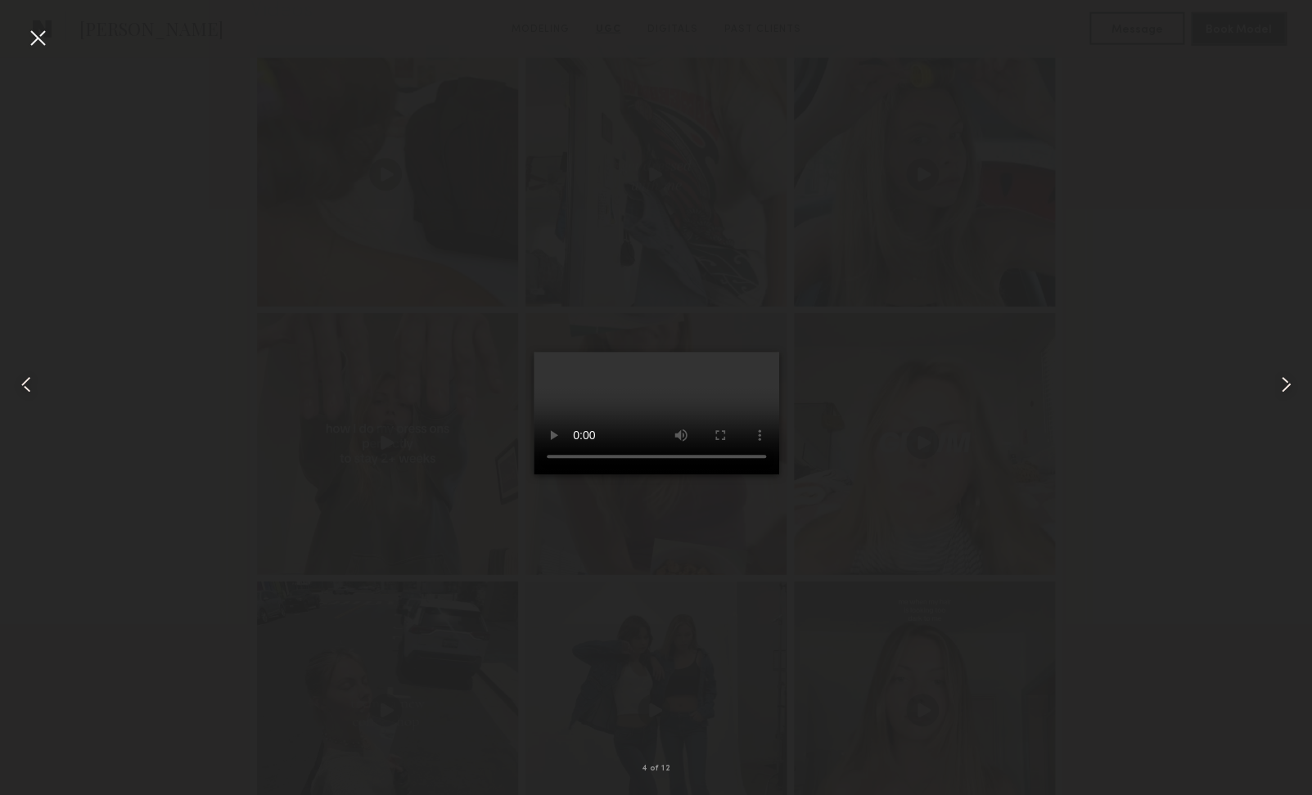
click at [43, 37] on div at bounding box center [38, 38] width 26 height 26
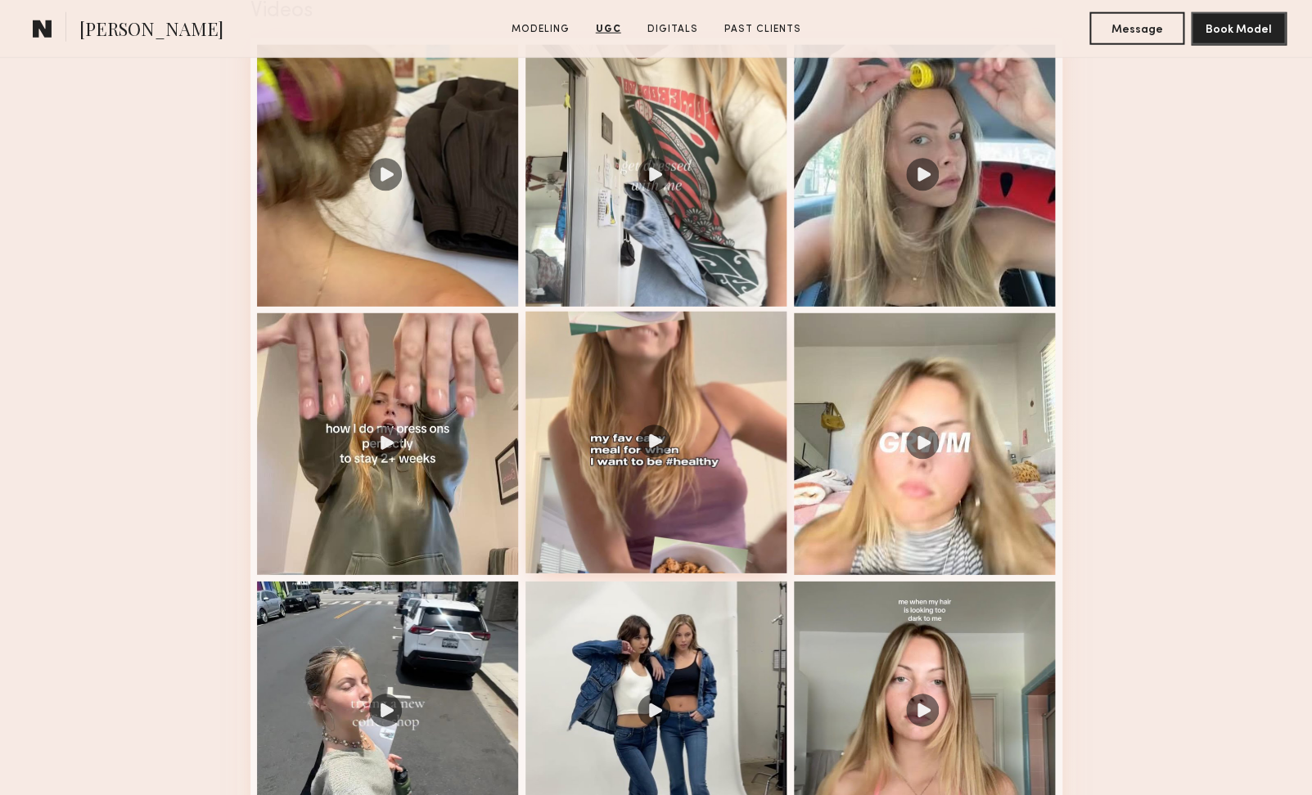
click at [657, 440] on div at bounding box center [656, 443] width 262 height 262
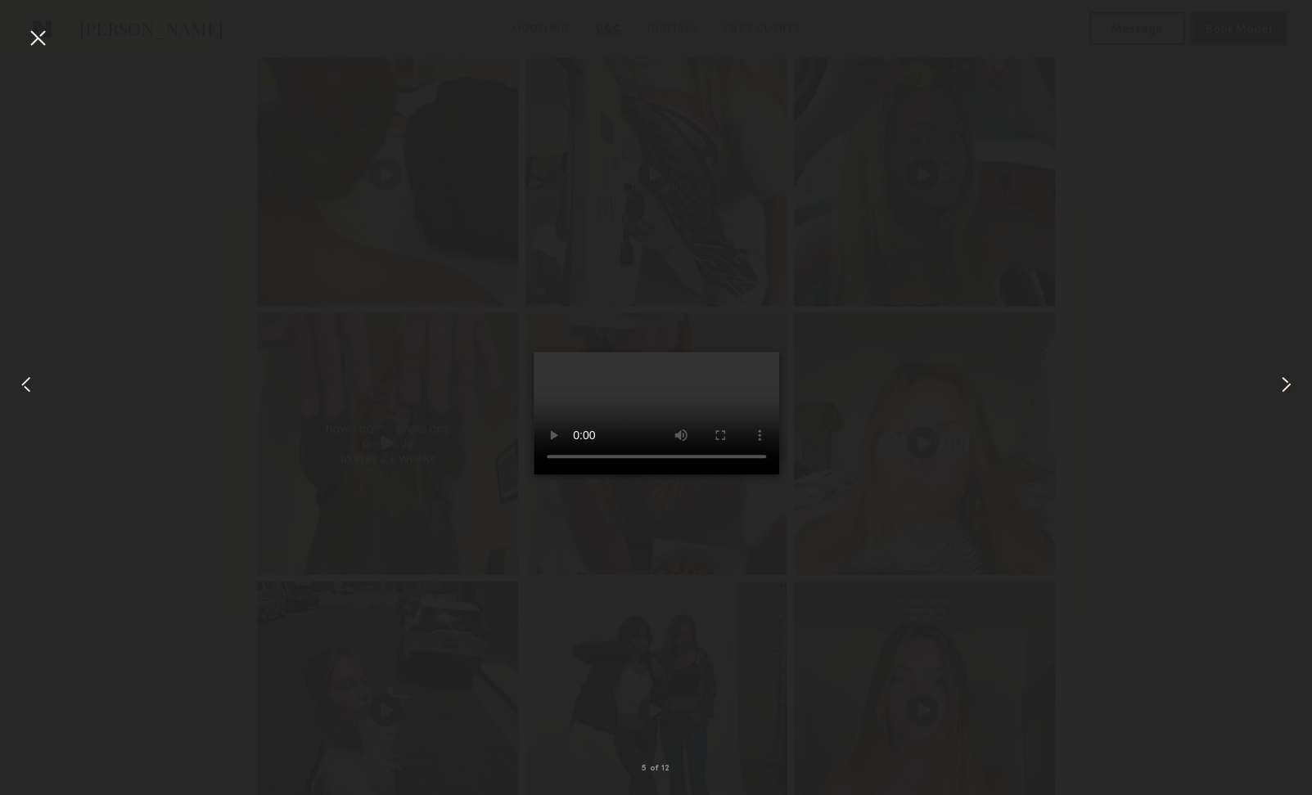
click at [38, 36] on div at bounding box center [38, 38] width 26 height 26
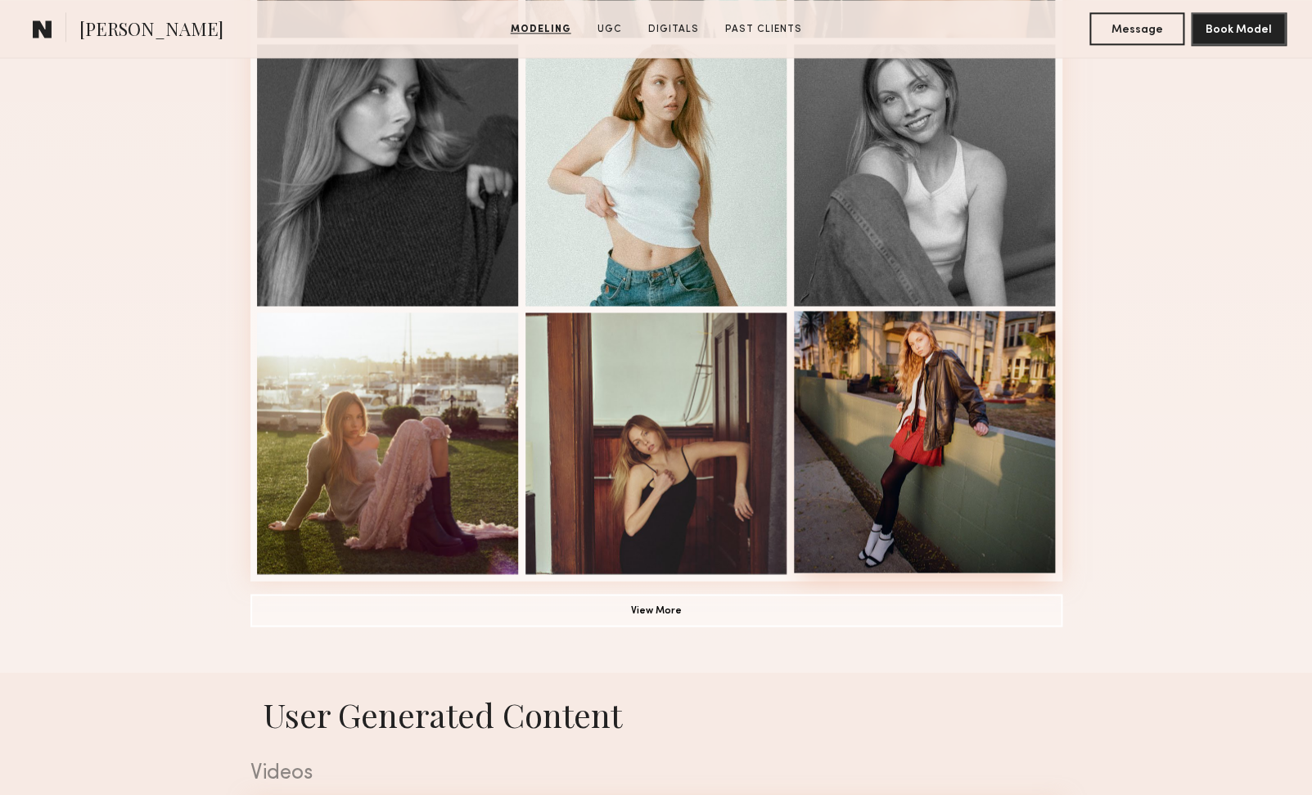
scroll to position [0, 0]
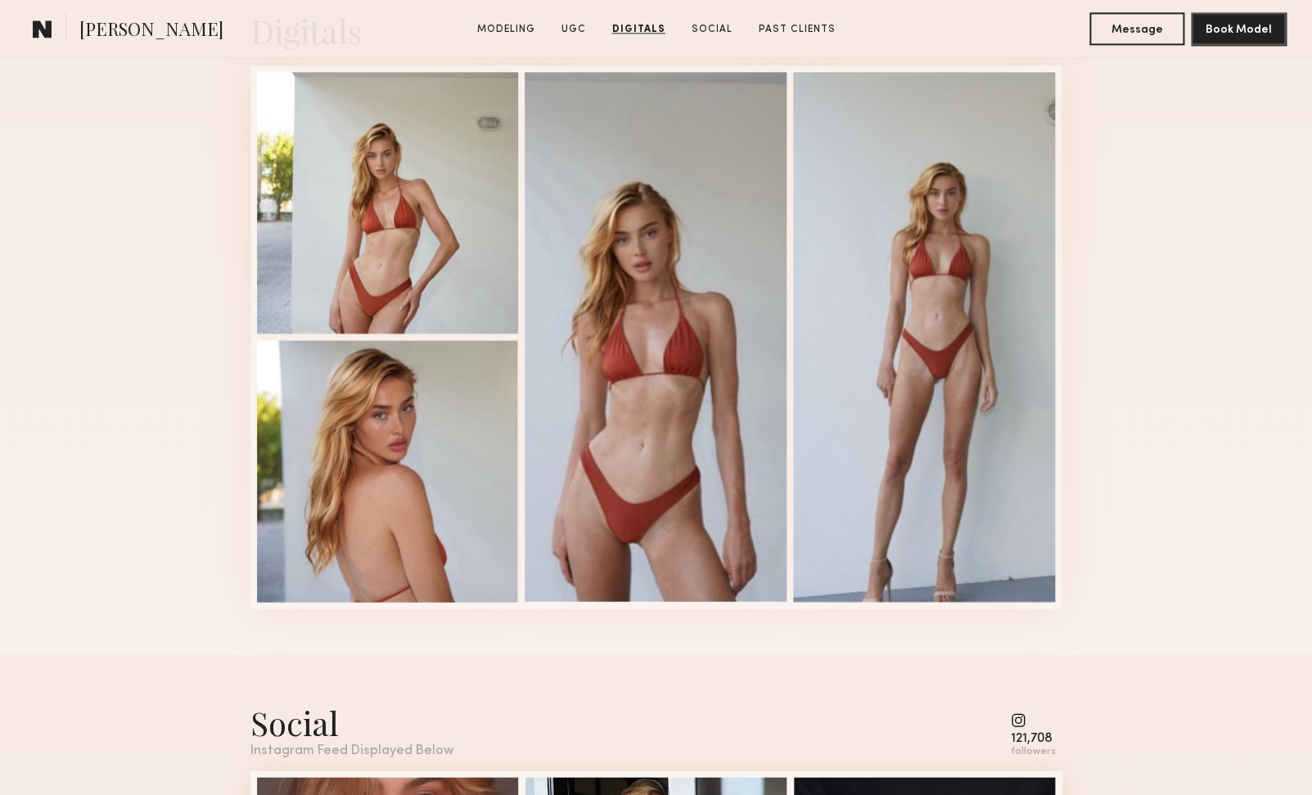
scroll to position [3822, 0]
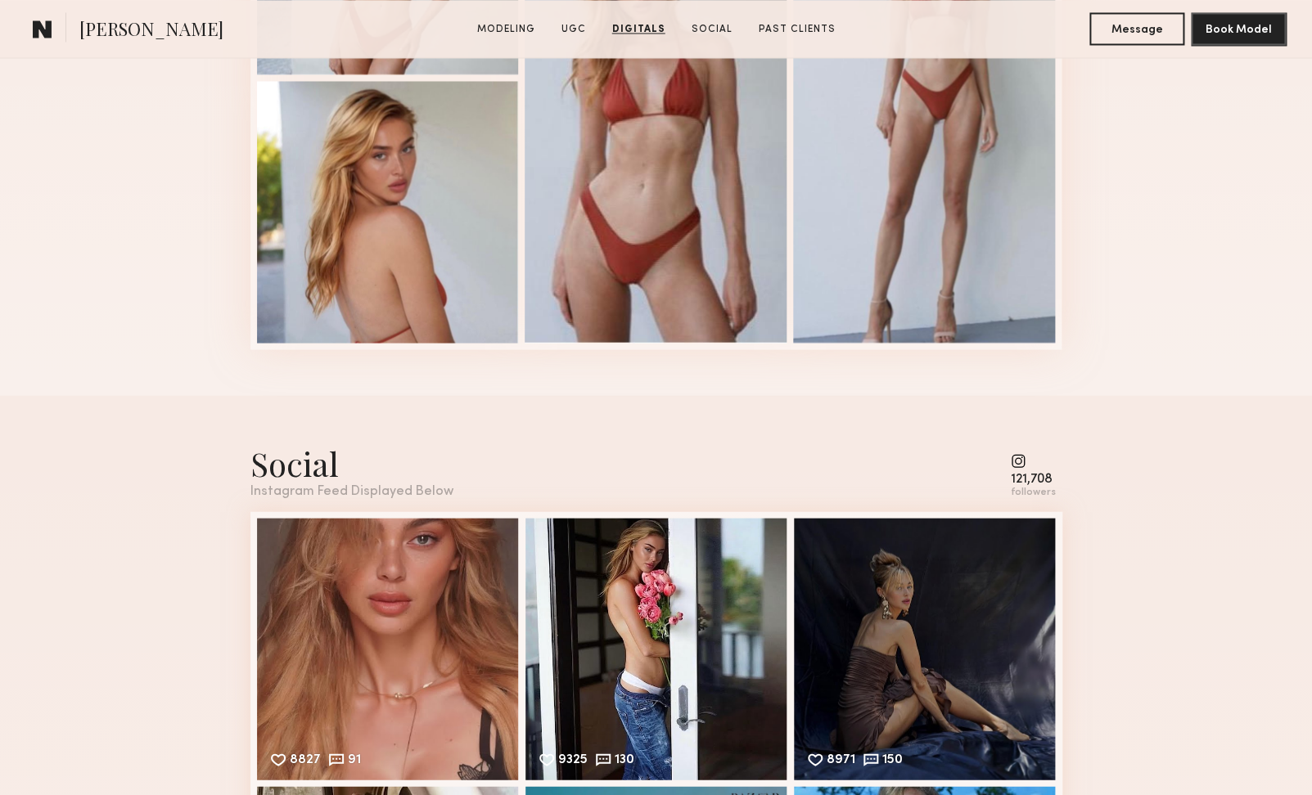
click at [1025, 468] on common-icon at bounding box center [1033, 460] width 45 height 15
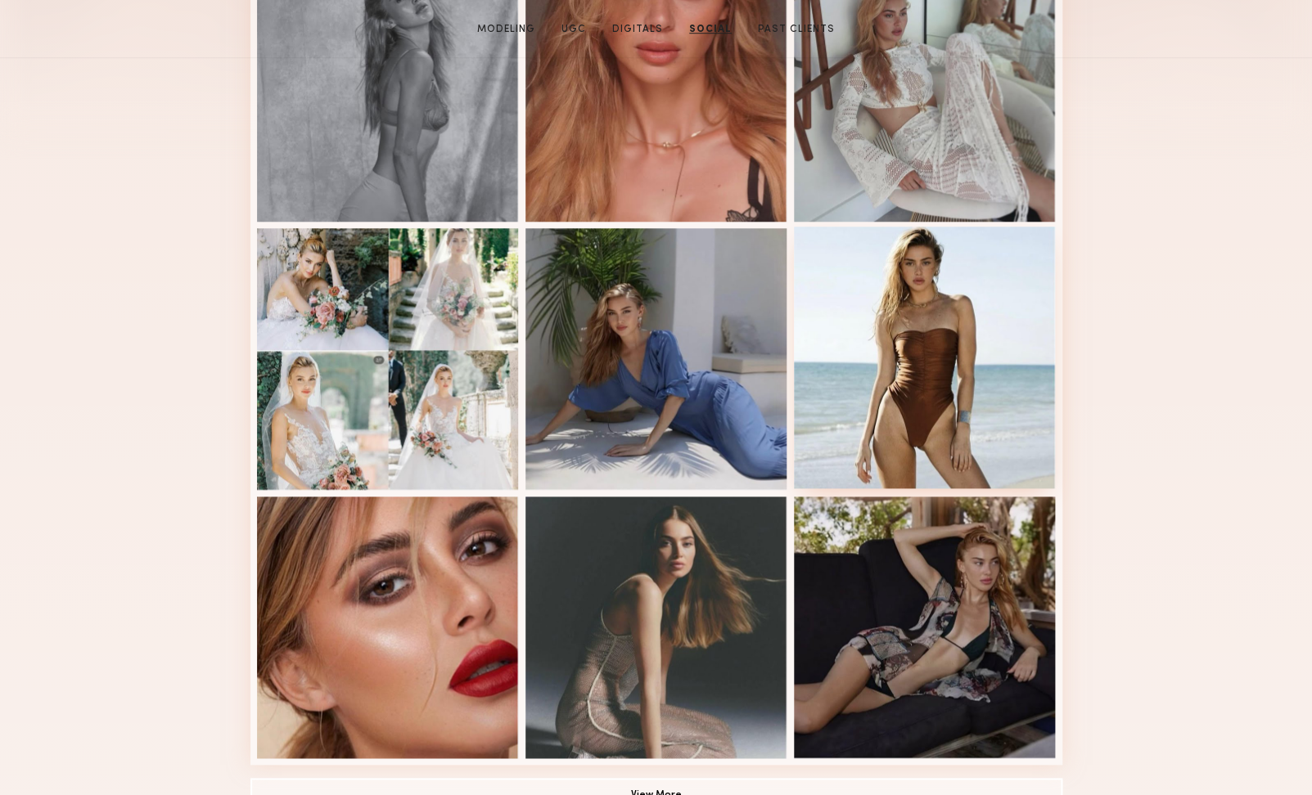
scroll to position [0, 0]
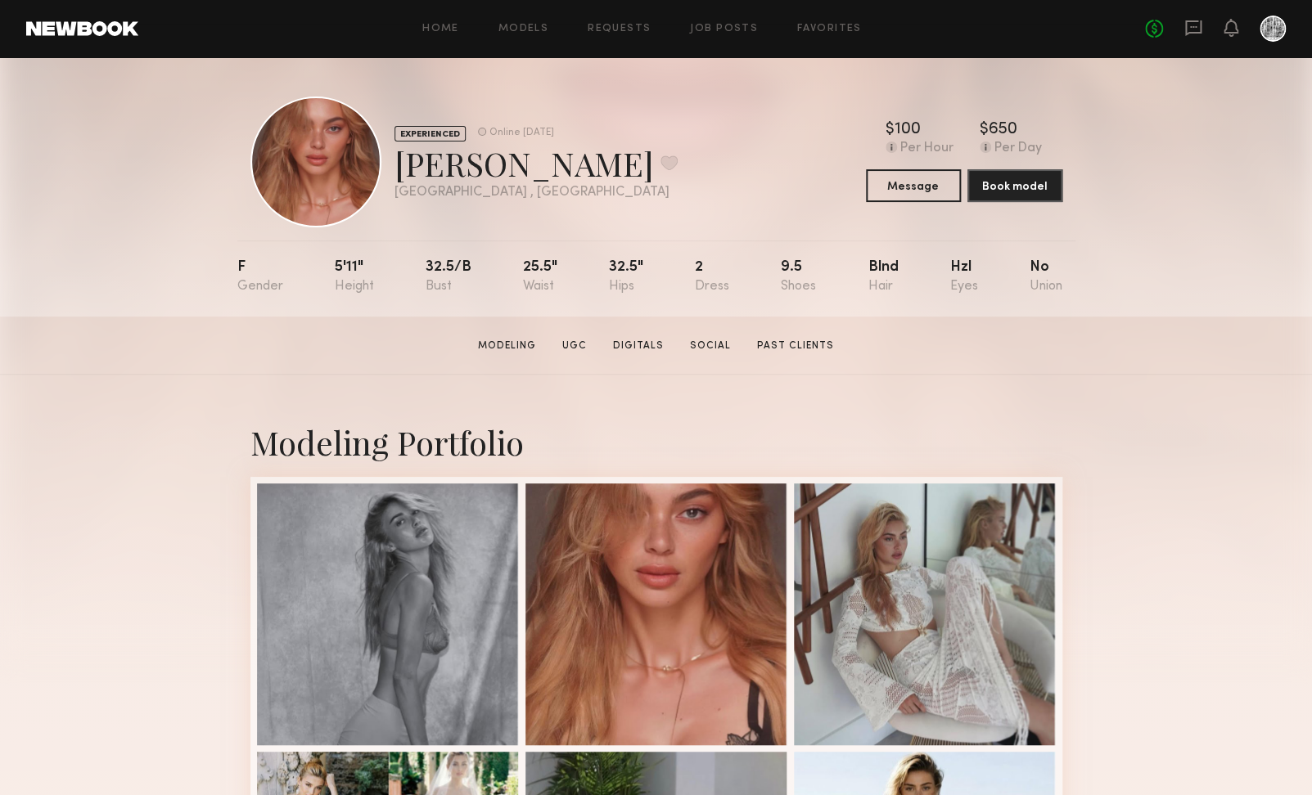
click at [1040, 42] on div "Home Models Requests Job Posts Favorites Sign Out No fees up to $5,000" at bounding box center [711, 29] width 1147 height 26
click at [727, 25] on link "Job Posts" at bounding box center [724, 29] width 68 height 11
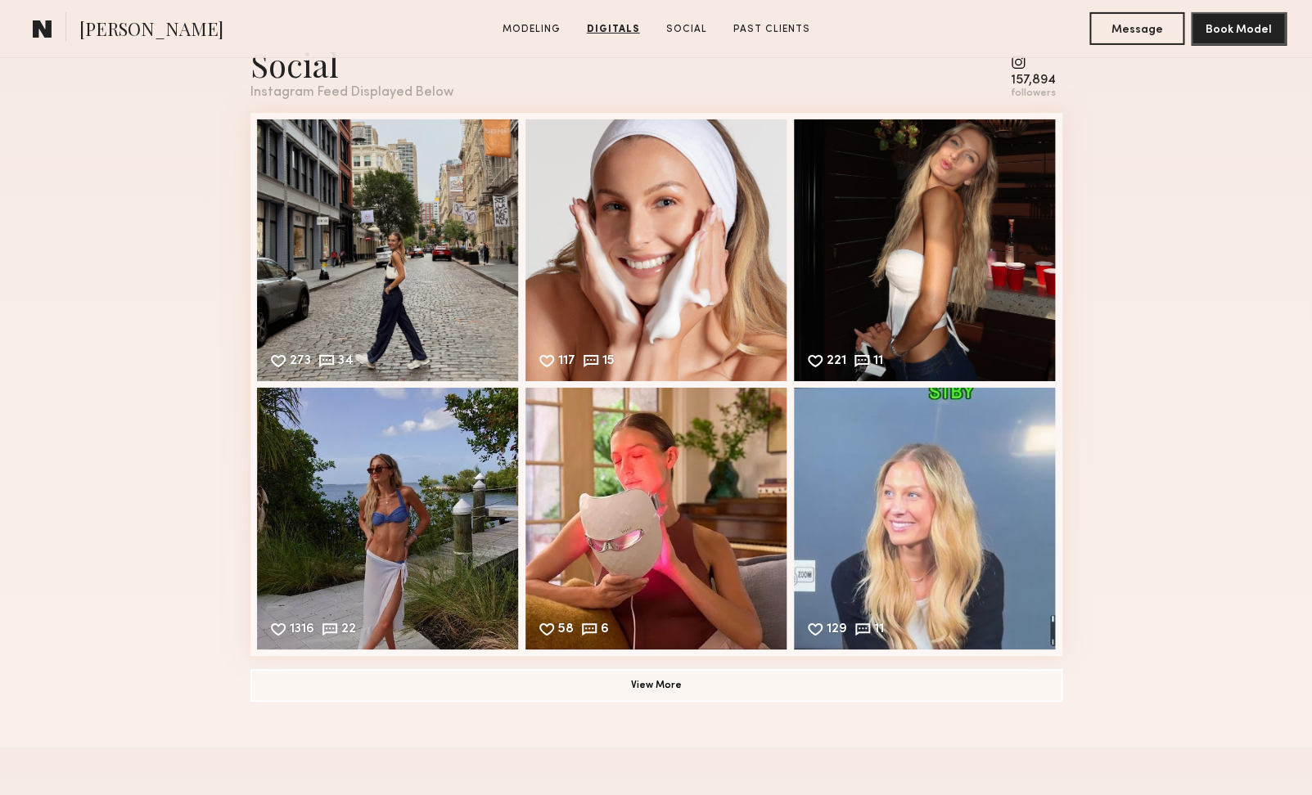
scroll to position [2591, 0]
